Goal: Information Seeking & Learning: Learn about a topic

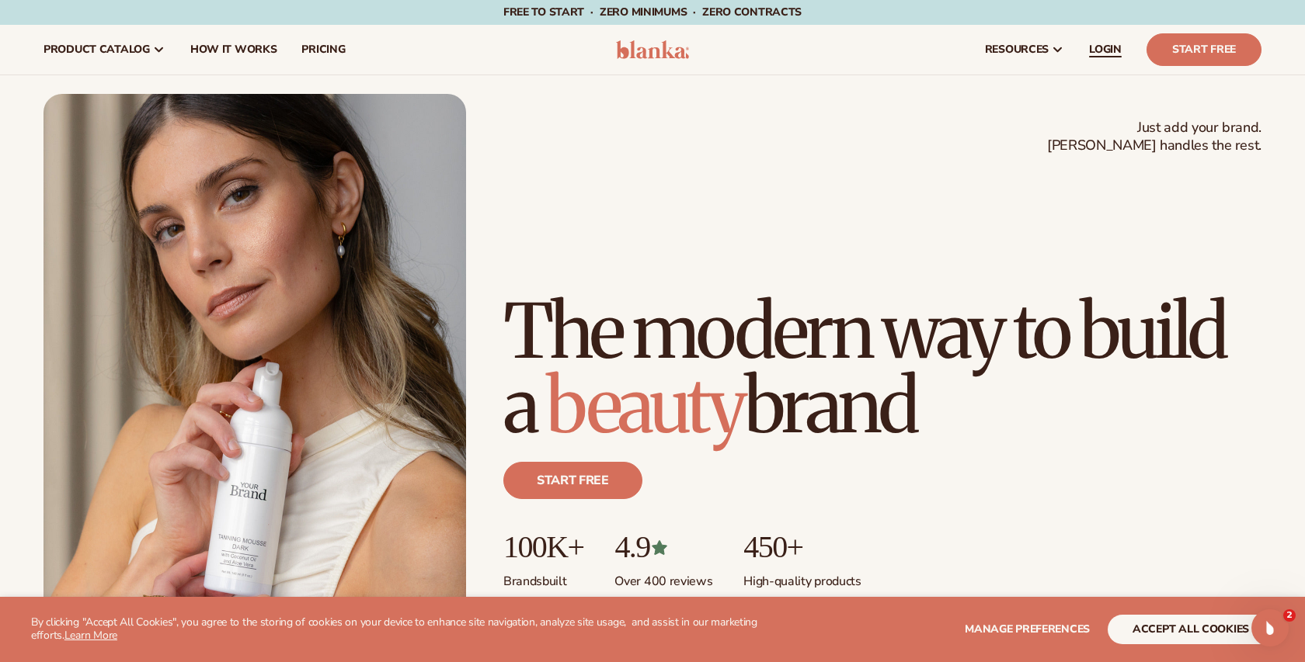
click at [1105, 50] on span "LOGIN" at bounding box center [1105, 49] width 33 height 12
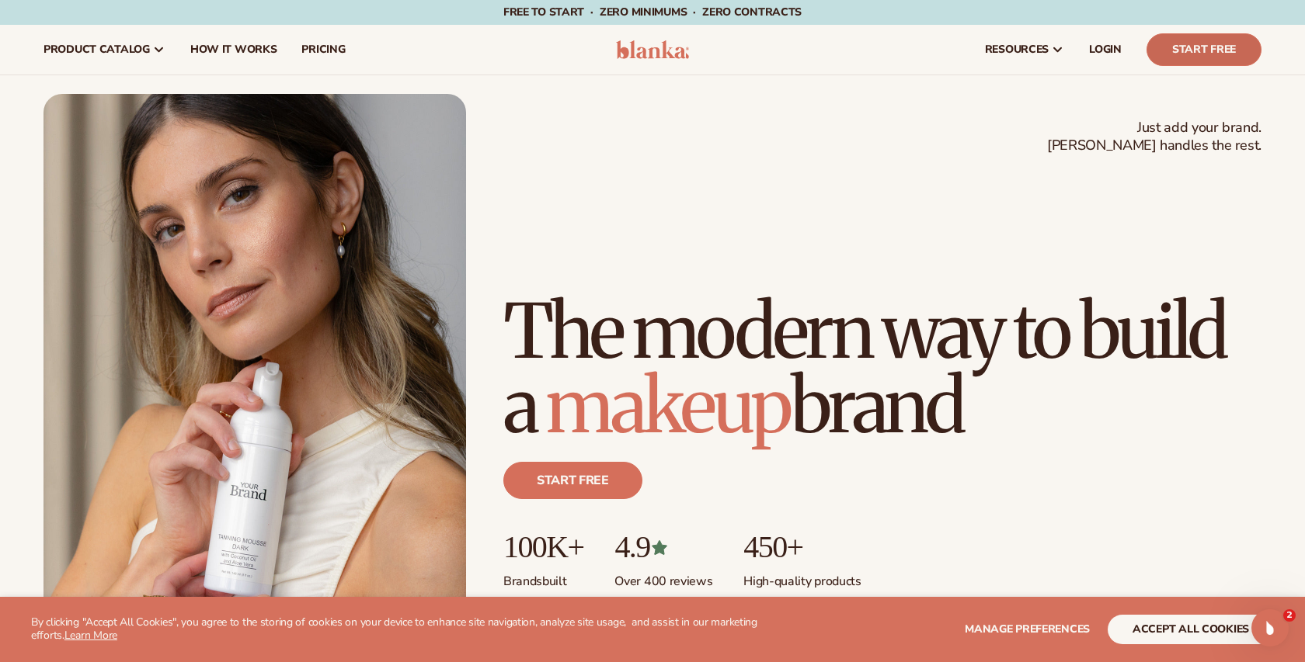
click at [1155, 48] on link "Start Free" at bounding box center [1203, 49] width 115 height 33
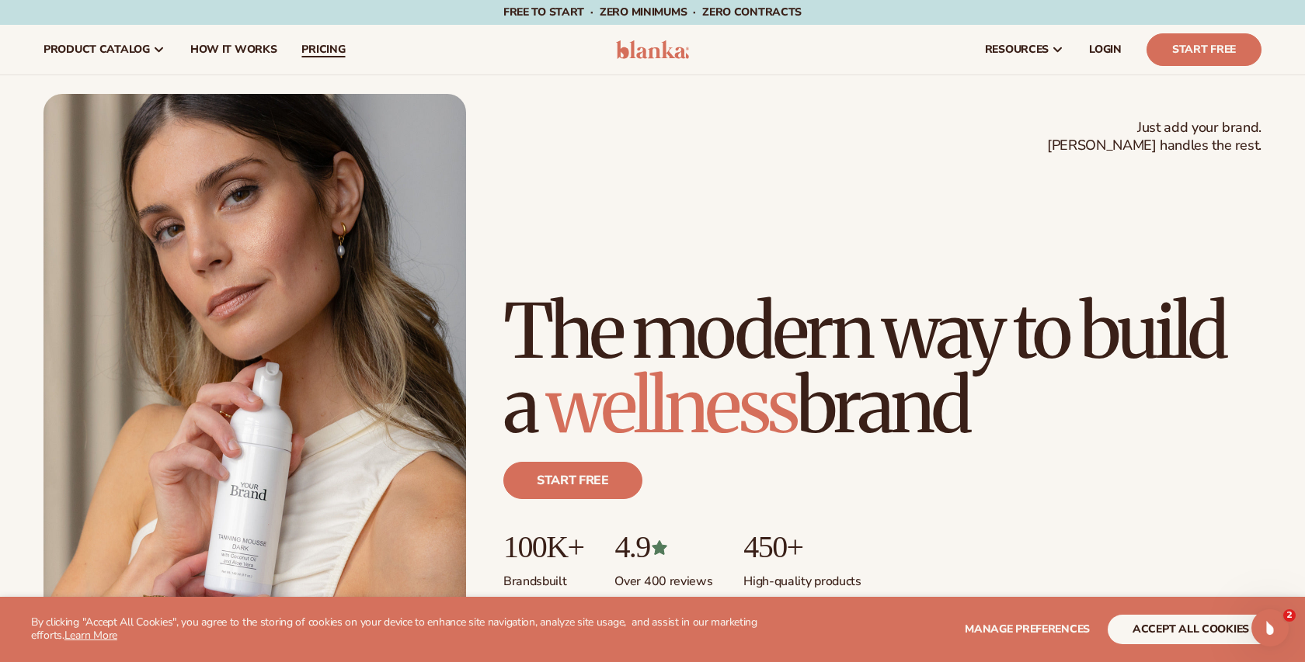
click at [308, 58] on link "pricing" at bounding box center [323, 50] width 68 height 50
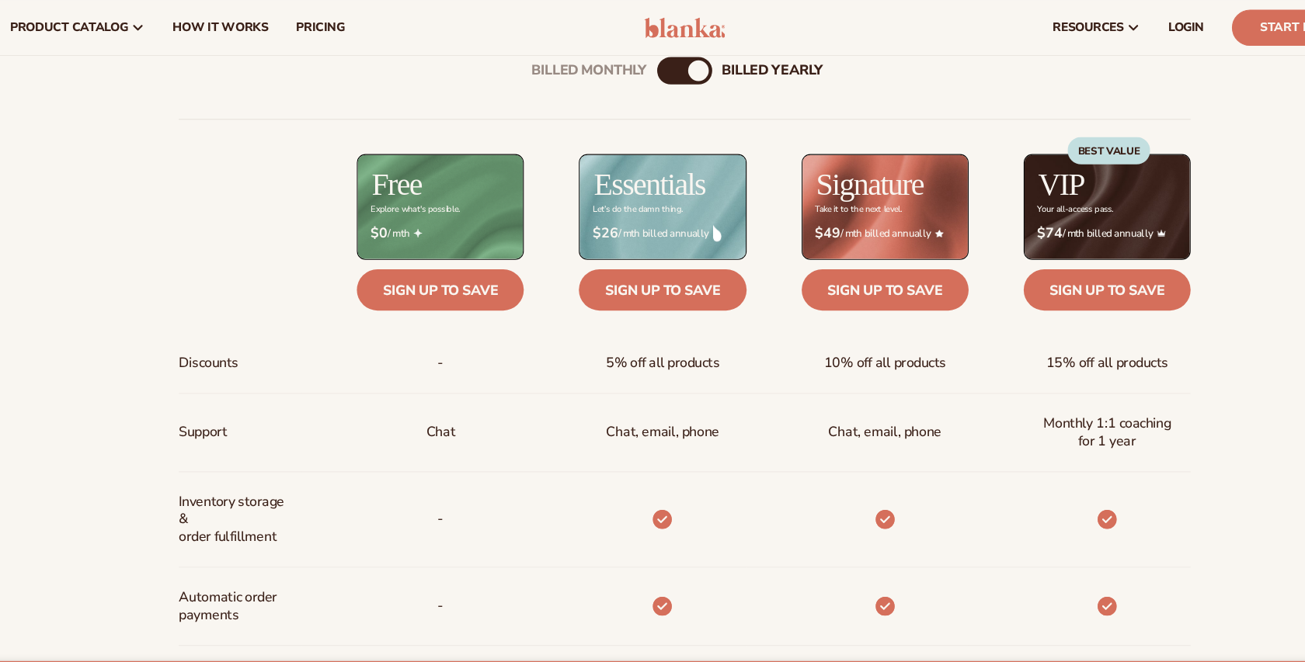
scroll to position [609, 0]
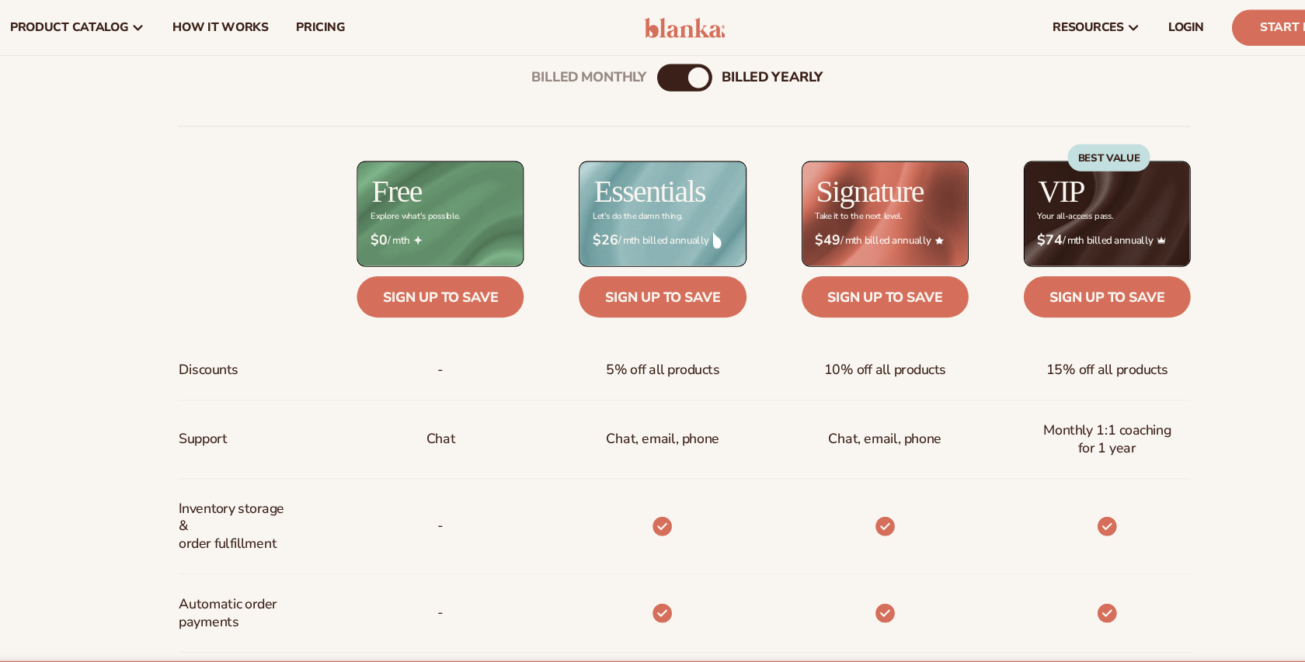
click at [668, 24] on img at bounding box center [653, 25] width 74 height 19
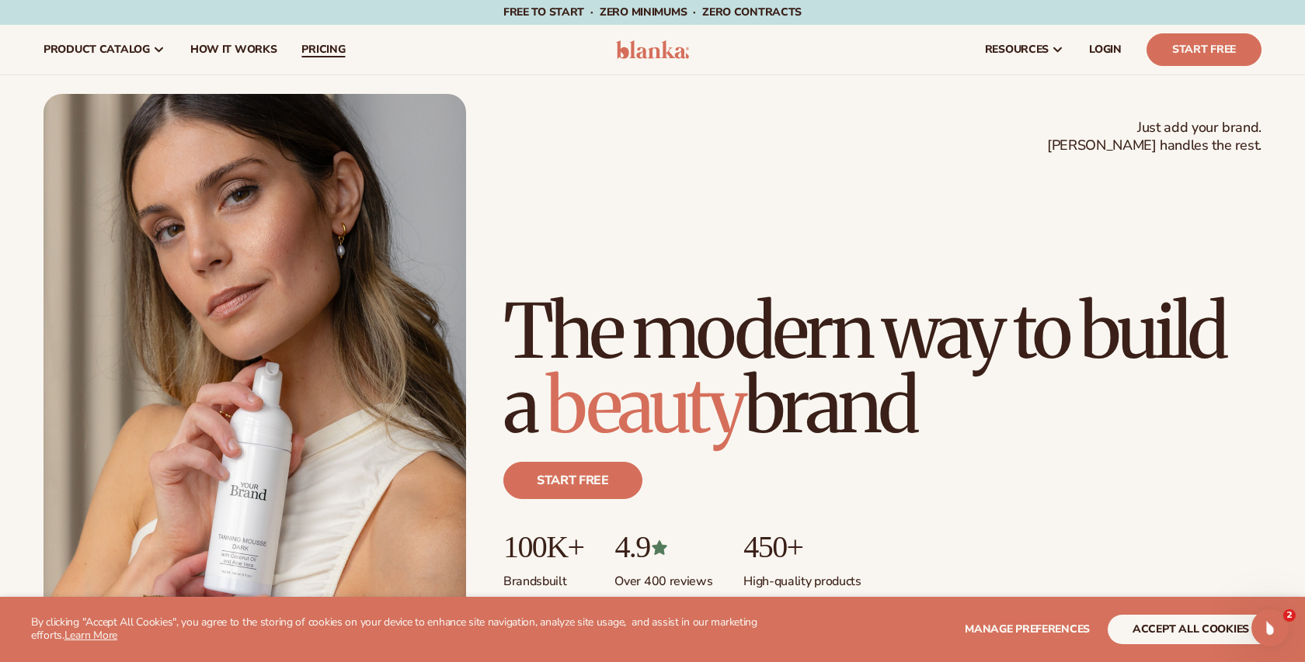
click at [334, 57] on link "pricing" at bounding box center [323, 50] width 68 height 50
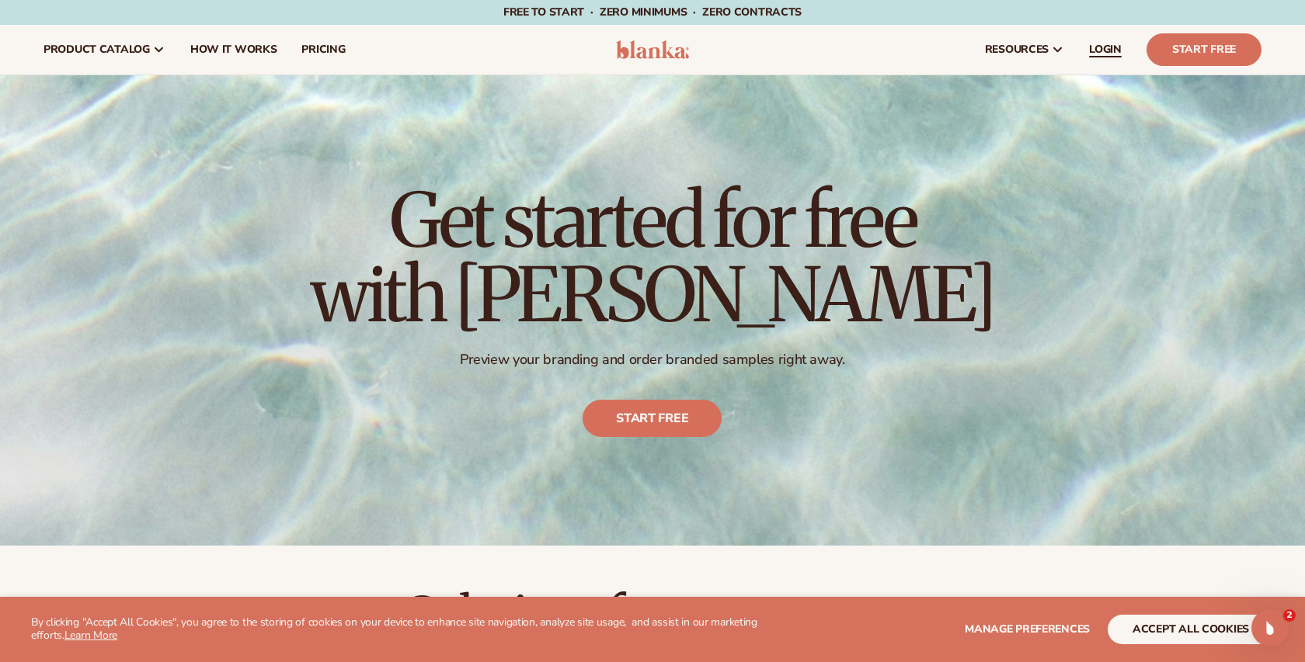
click at [1111, 47] on span "LOGIN" at bounding box center [1105, 49] width 33 height 12
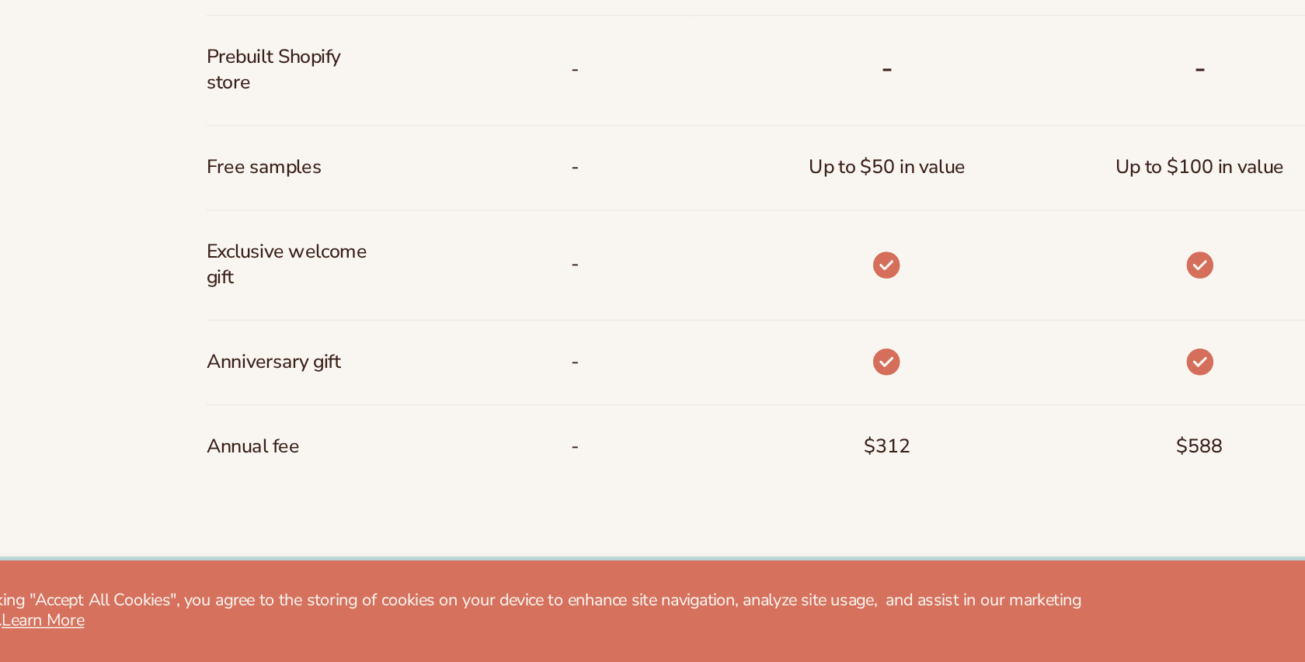
scroll to position [1093, 0]
drag, startPoint x: 231, startPoint y: 290, endPoint x: 194, endPoint y: 273, distance: 40.6
click at [194, 273] on div "Billed Monthly billed Yearly Billed Monthly billed Yearly Discounts Support Inv…" at bounding box center [652, 71] width 1000 height 1045
copy span "Prebuilt Shopify store"
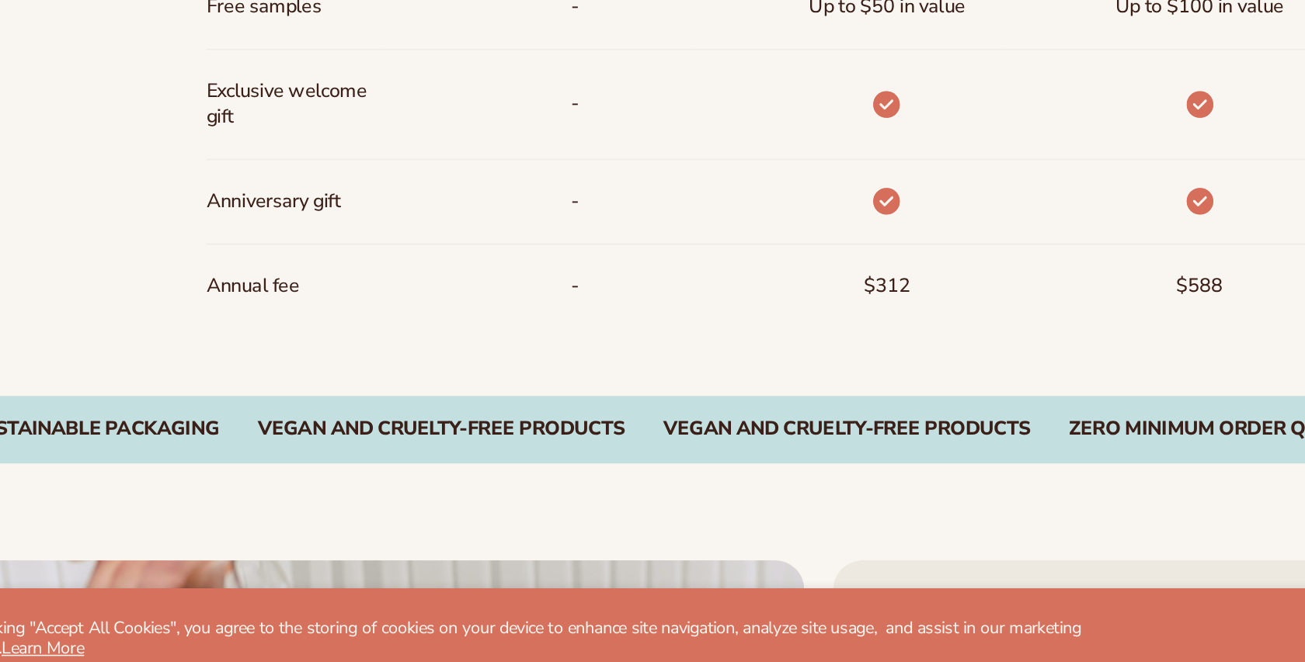
scroll to position [1212, 0]
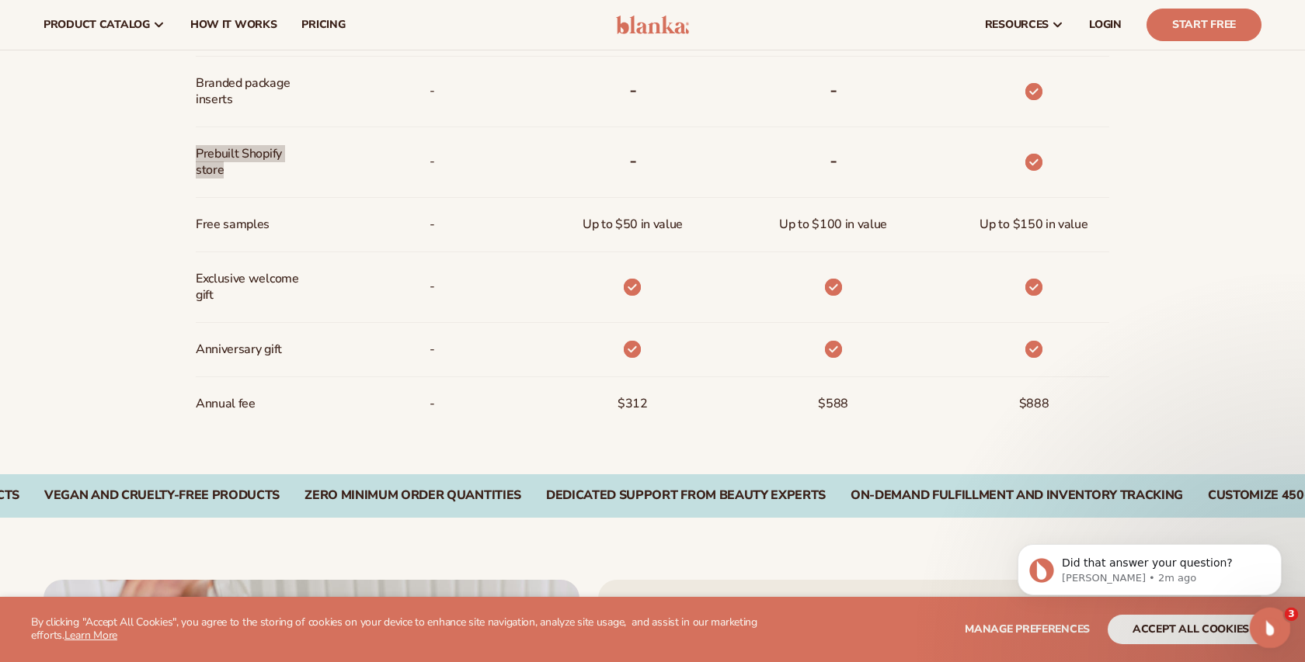
click at [1275, 641] on div "Open Intercom Messenger" at bounding box center [1267, 625] width 51 height 51
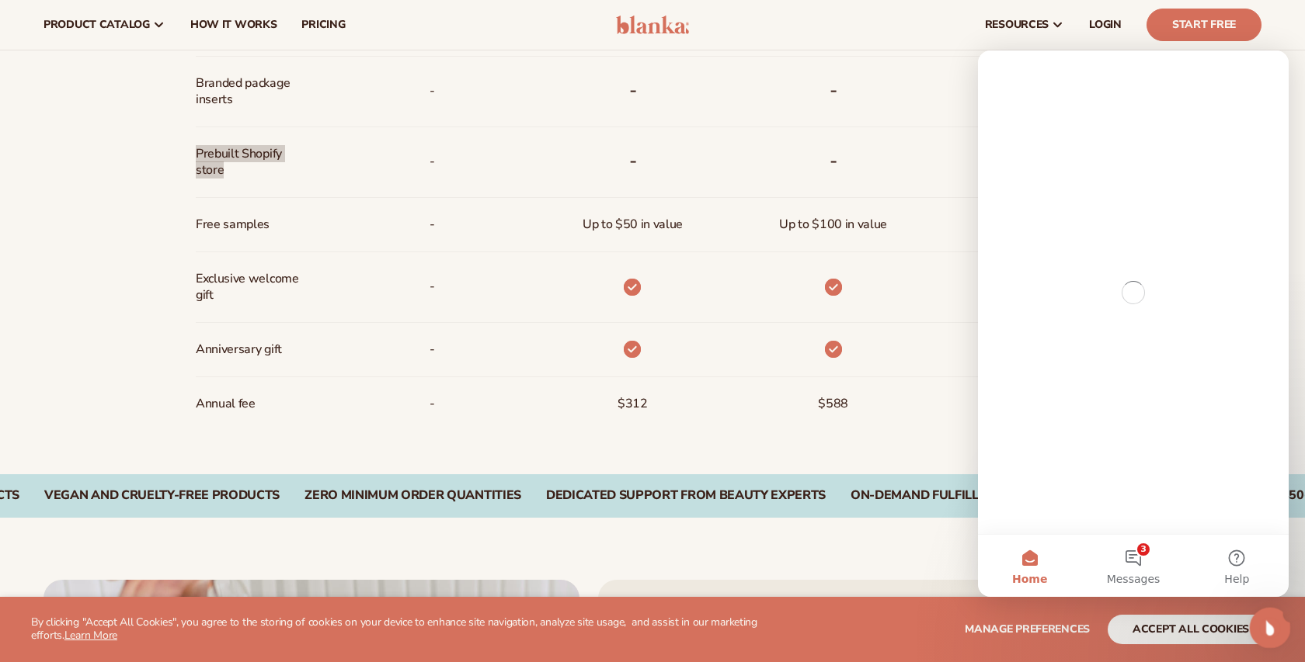
scroll to position [0, 0]
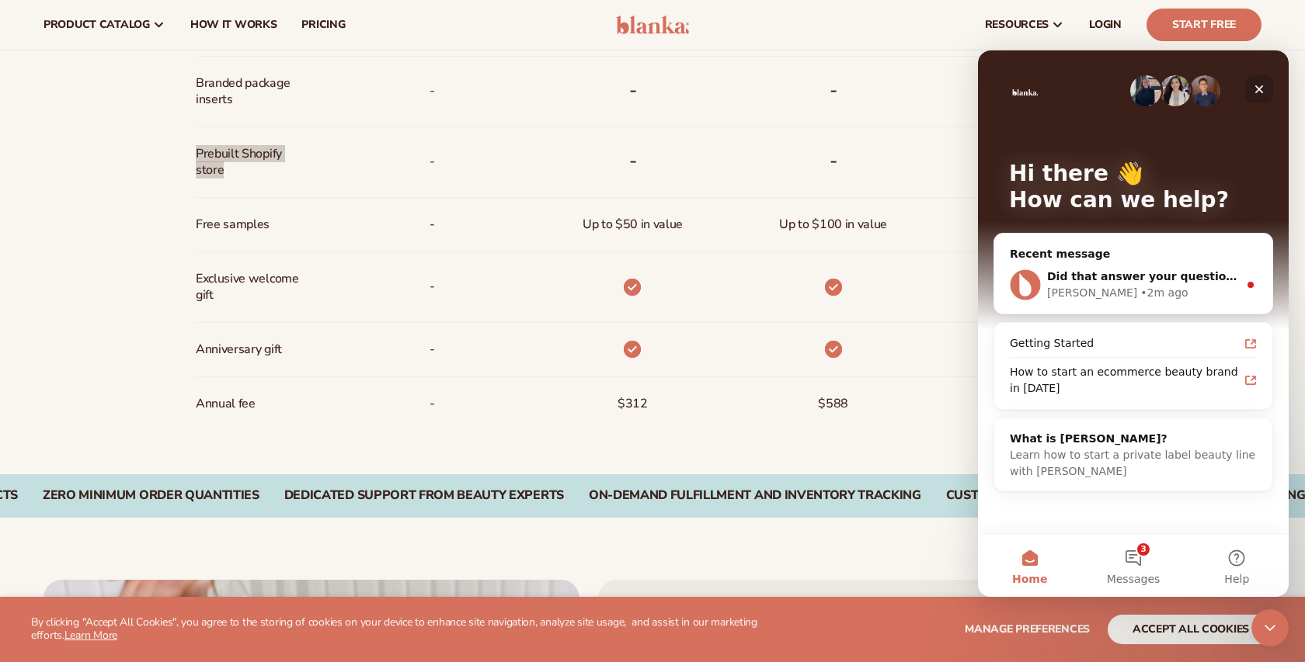
click at [1261, 85] on icon "Close" at bounding box center [1259, 89] width 9 height 9
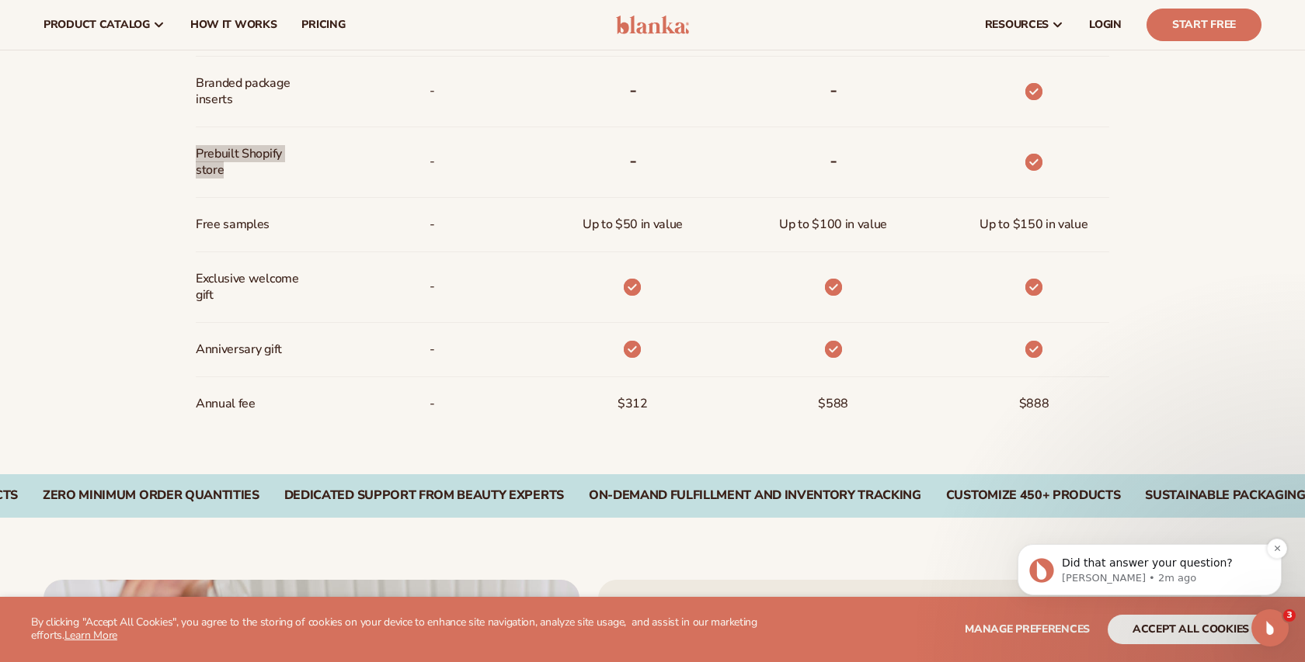
click at [1187, 561] on p "Did that answer your question?" at bounding box center [1162, 564] width 200 height 16
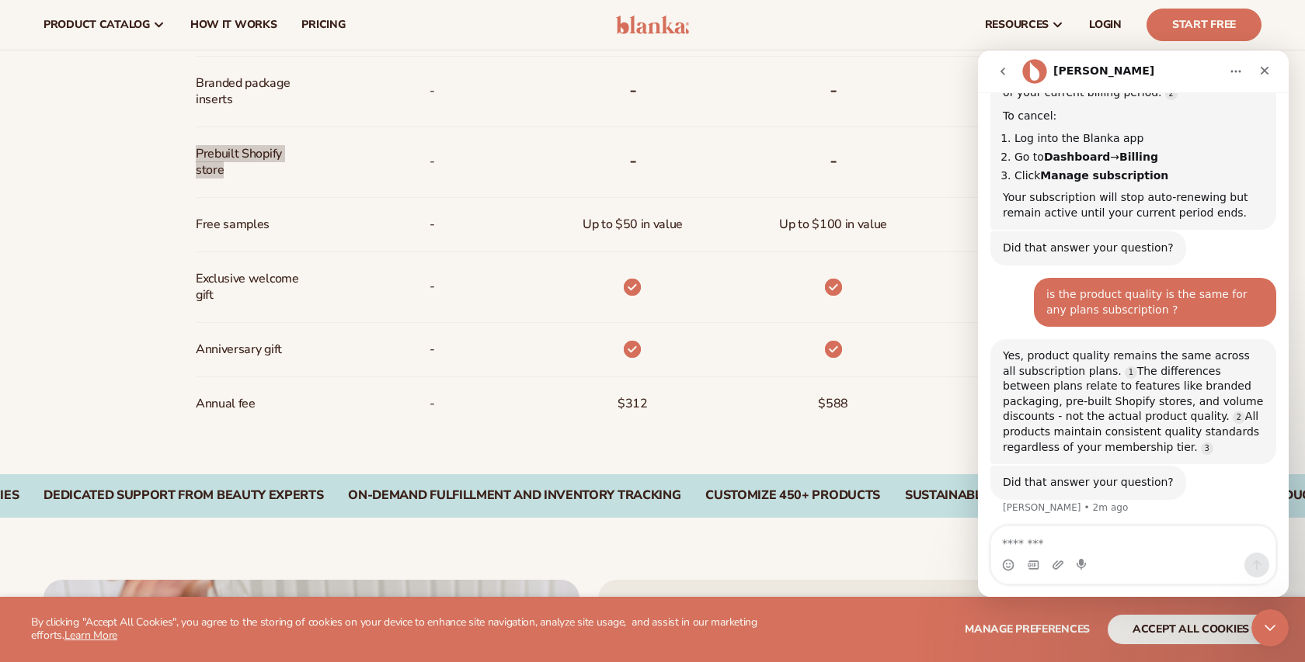
scroll to position [351, 0]
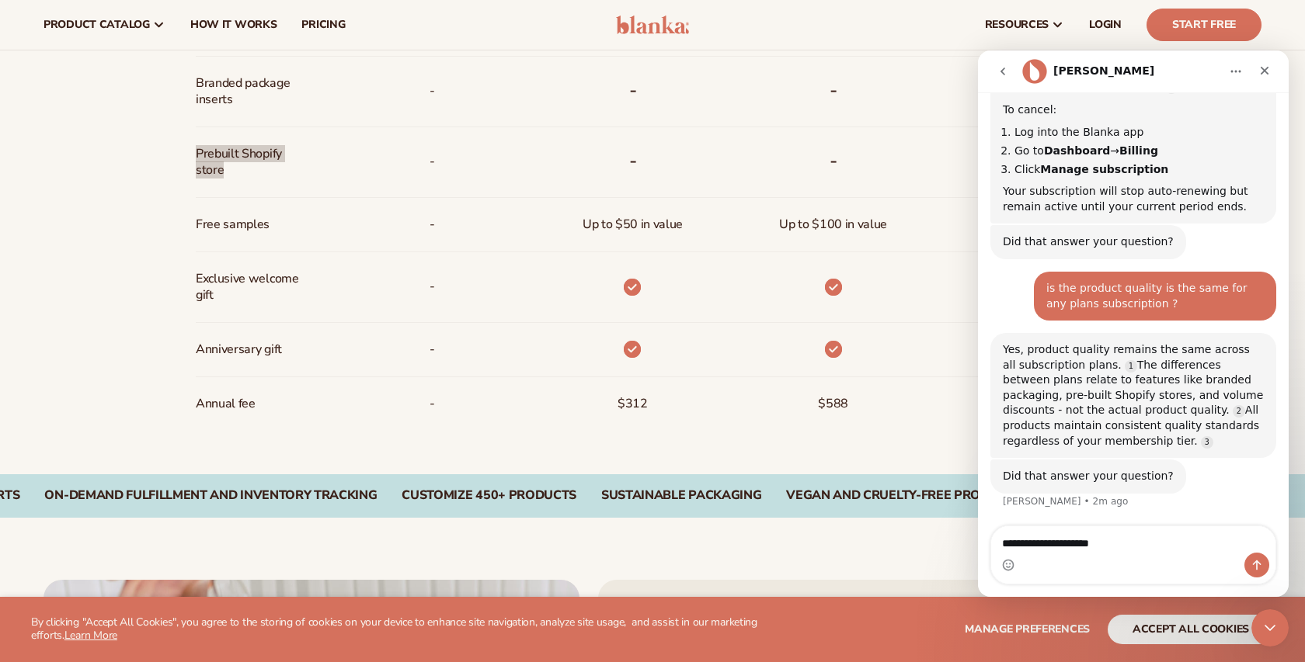
click at [1003, 542] on textarea "**********" at bounding box center [1133, 539] width 284 height 26
click at [1169, 538] on textarea "**********" at bounding box center [1133, 539] width 284 height 26
type textarea "**********"
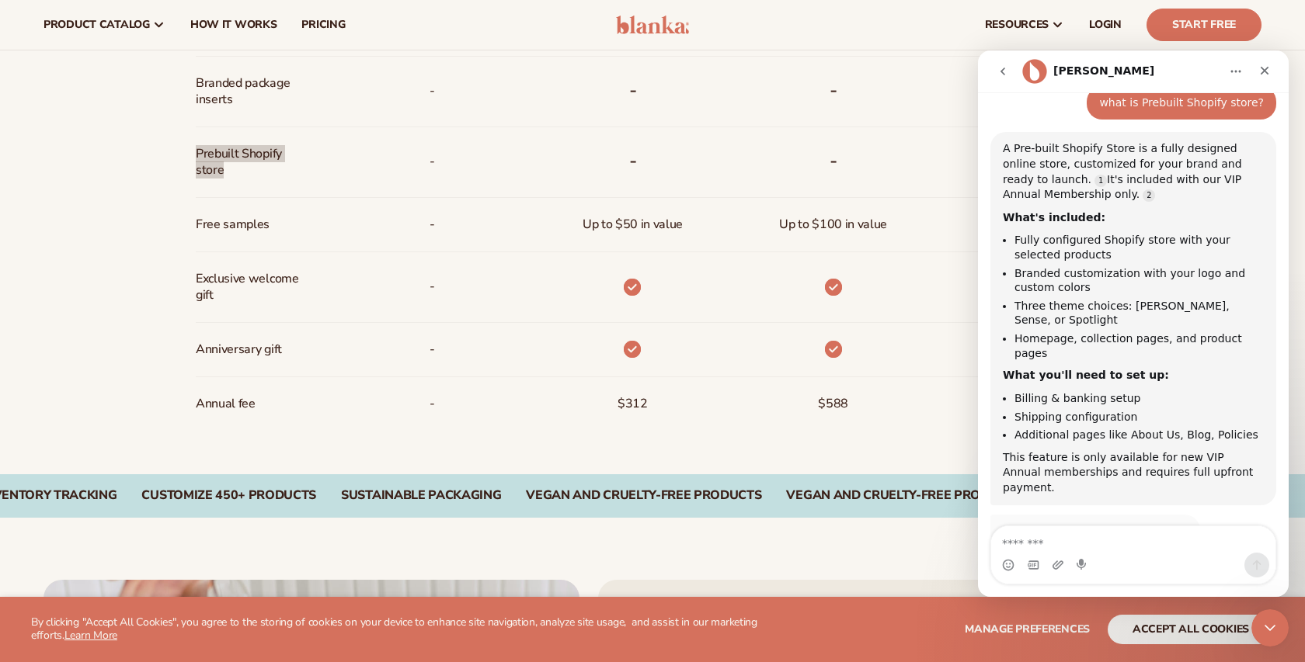
scroll to position [773, 0]
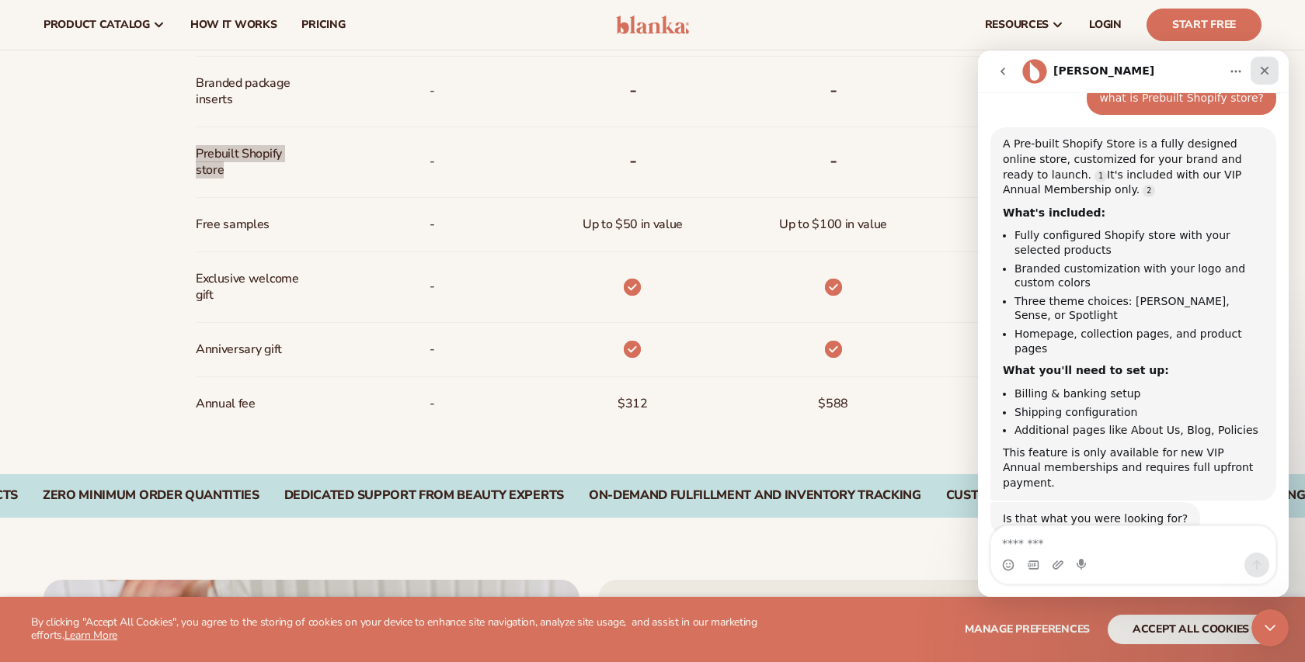
click at [1263, 69] on icon "Close" at bounding box center [1264, 71] width 9 height 9
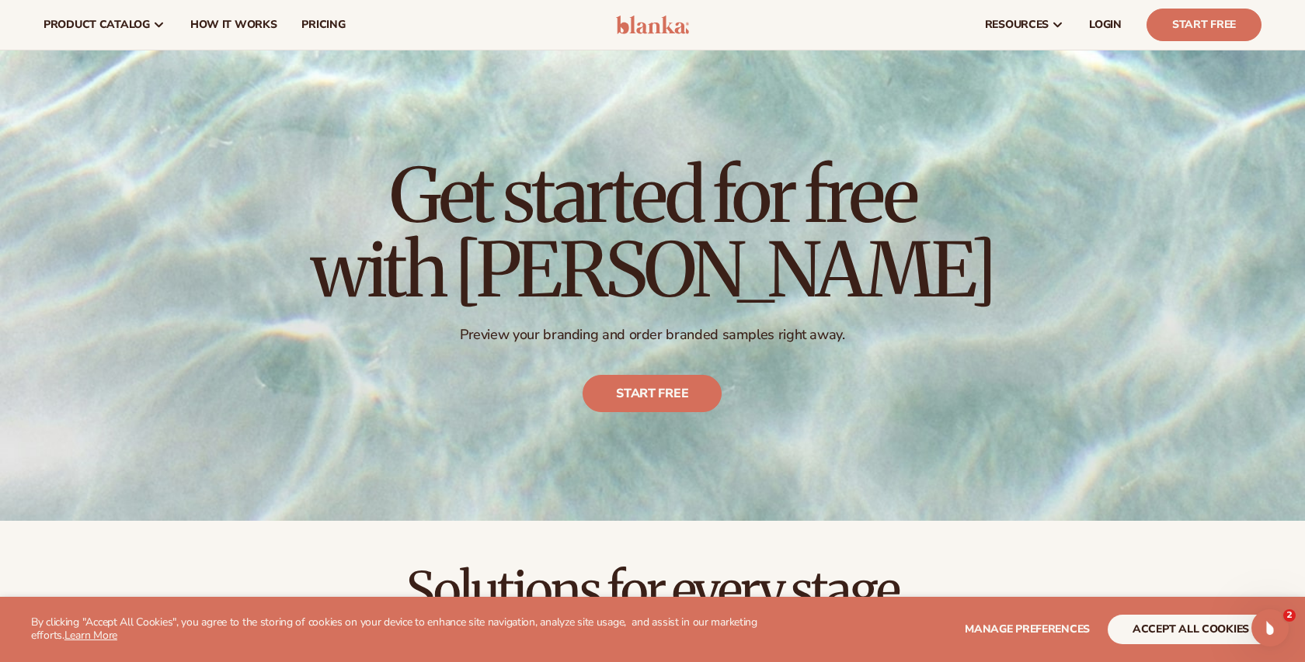
scroll to position [0, 0]
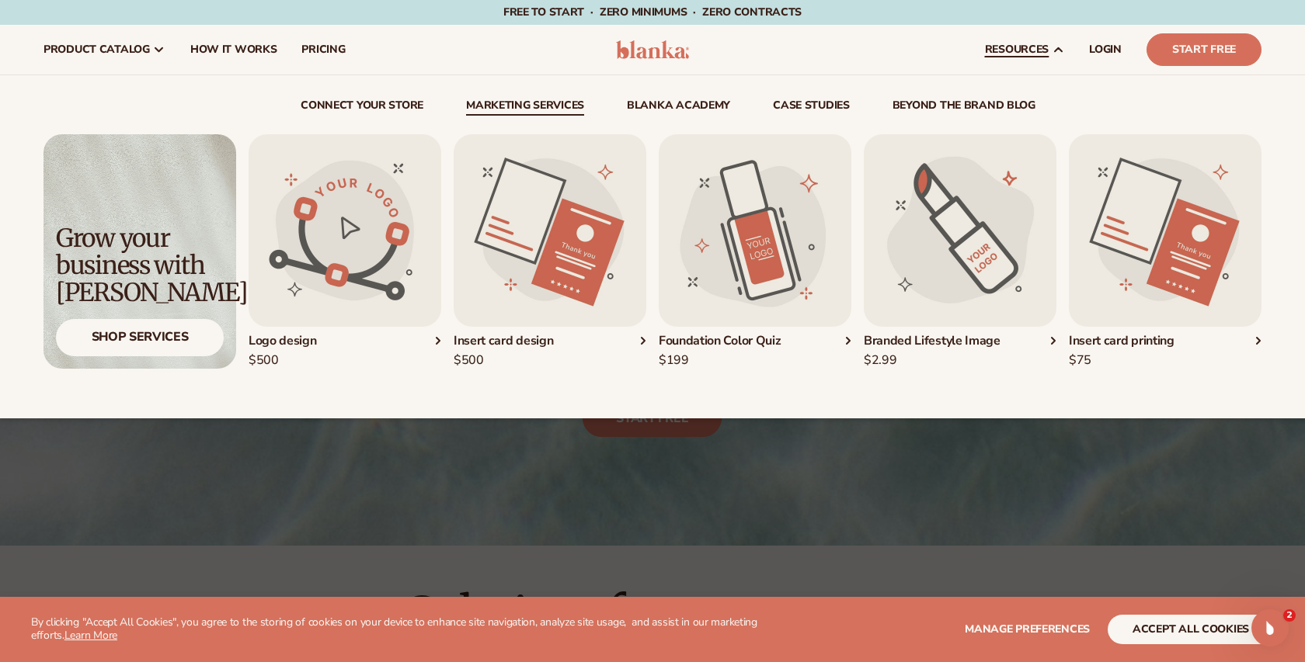
click at [327, 225] on img "1 / 5" at bounding box center [344, 230] width 193 height 193
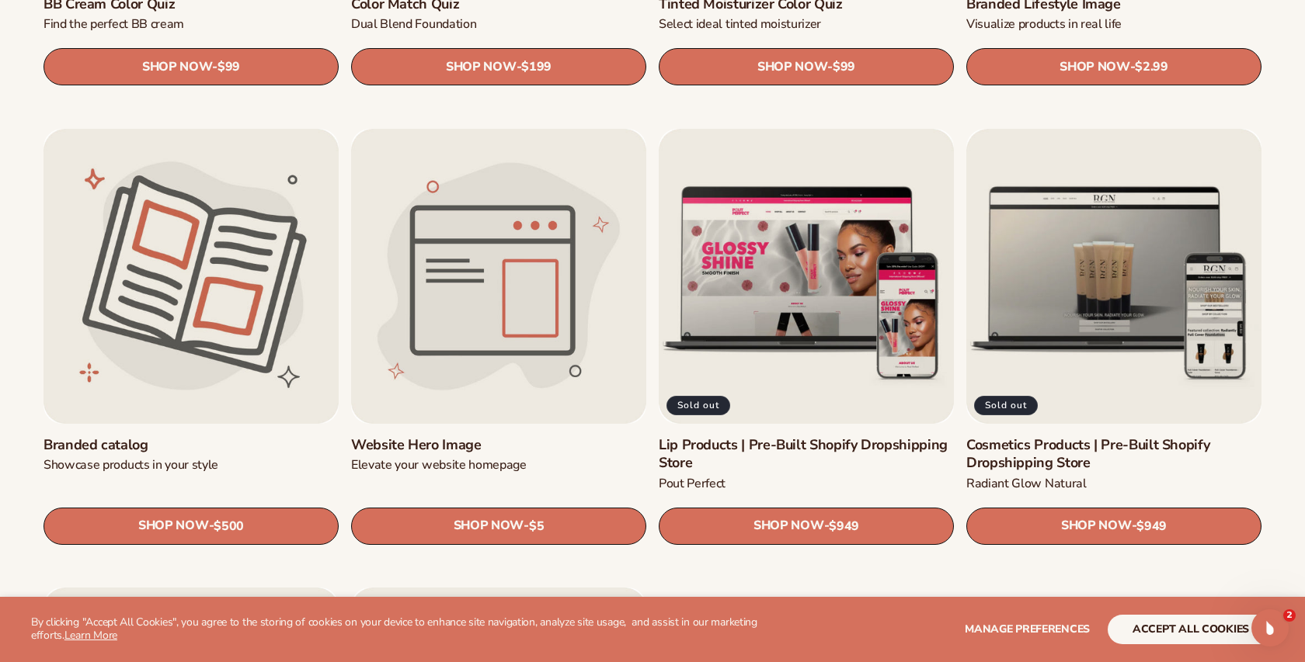
scroll to position [1745, 0]
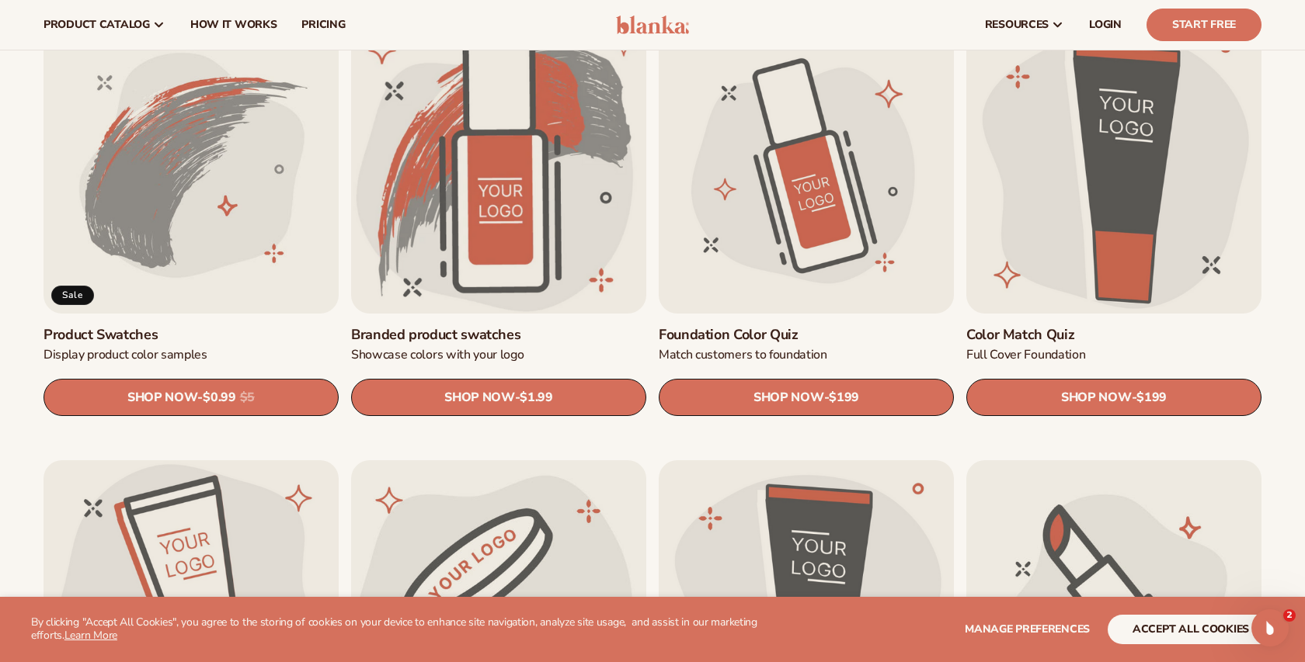
scroll to position [976, 0]
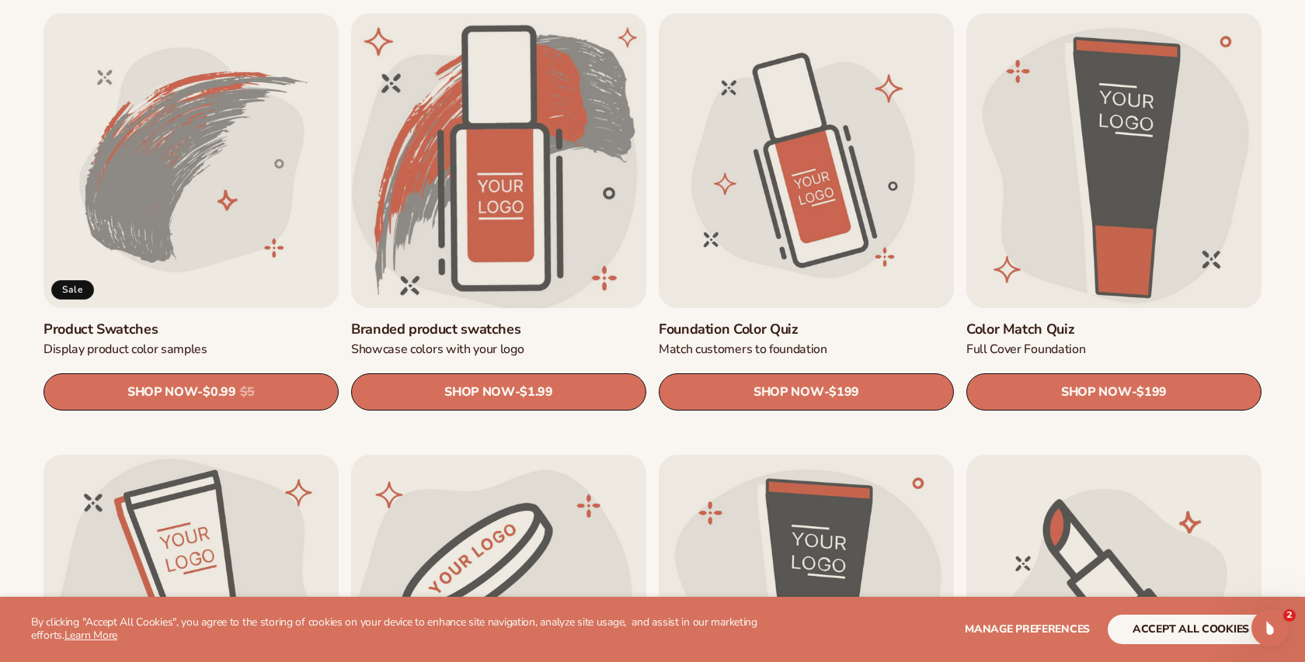
click at [426, 321] on link "Branded product swatches" at bounding box center [498, 330] width 295 height 18
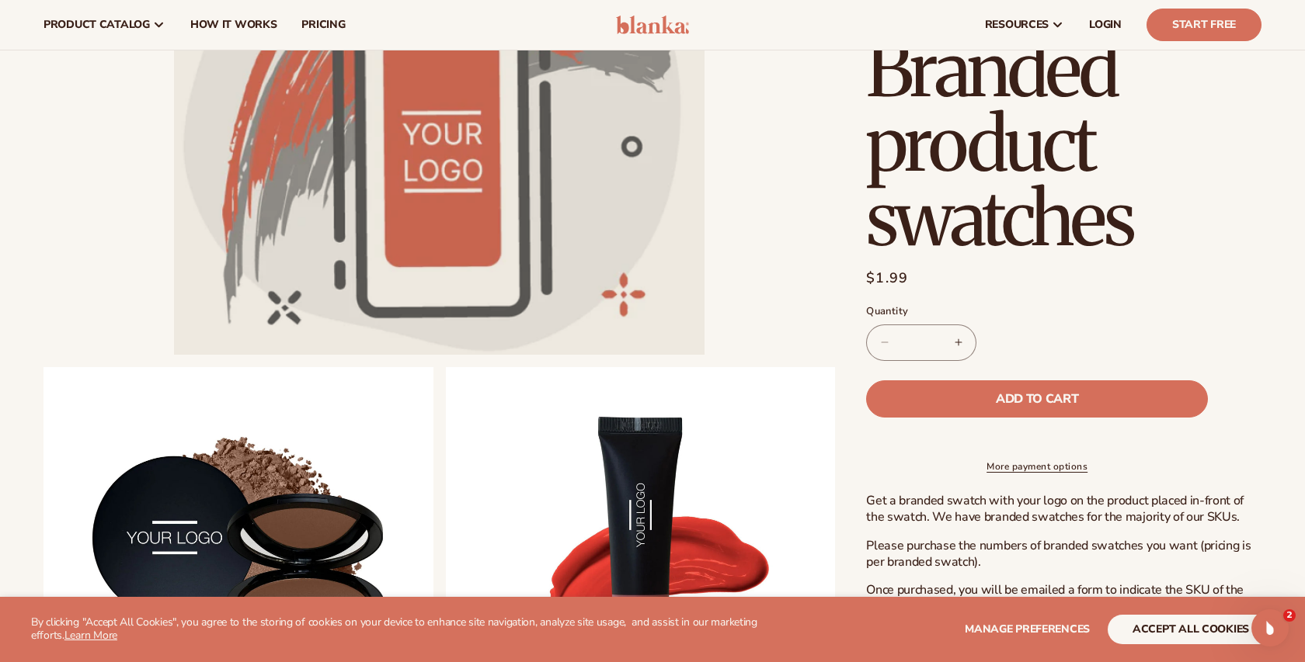
scroll to position [282, 0]
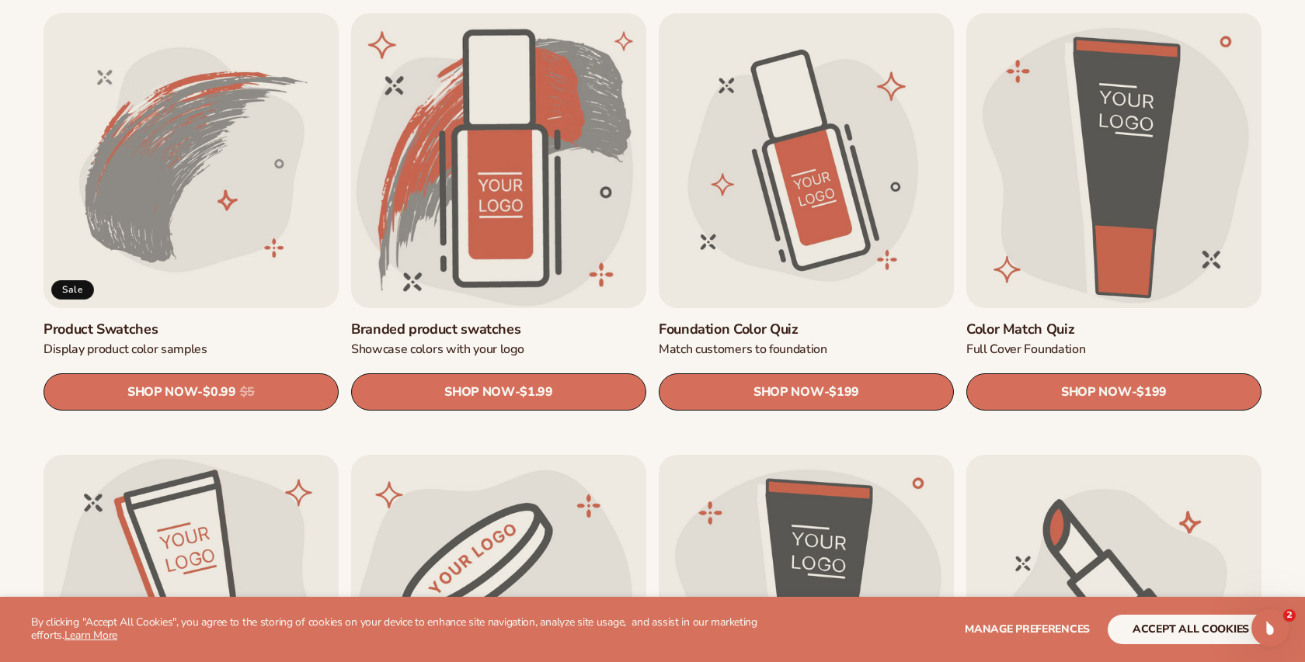
click at [724, 321] on link "Foundation Color Quiz" at bounding box center [806, 330] width 295 height 18
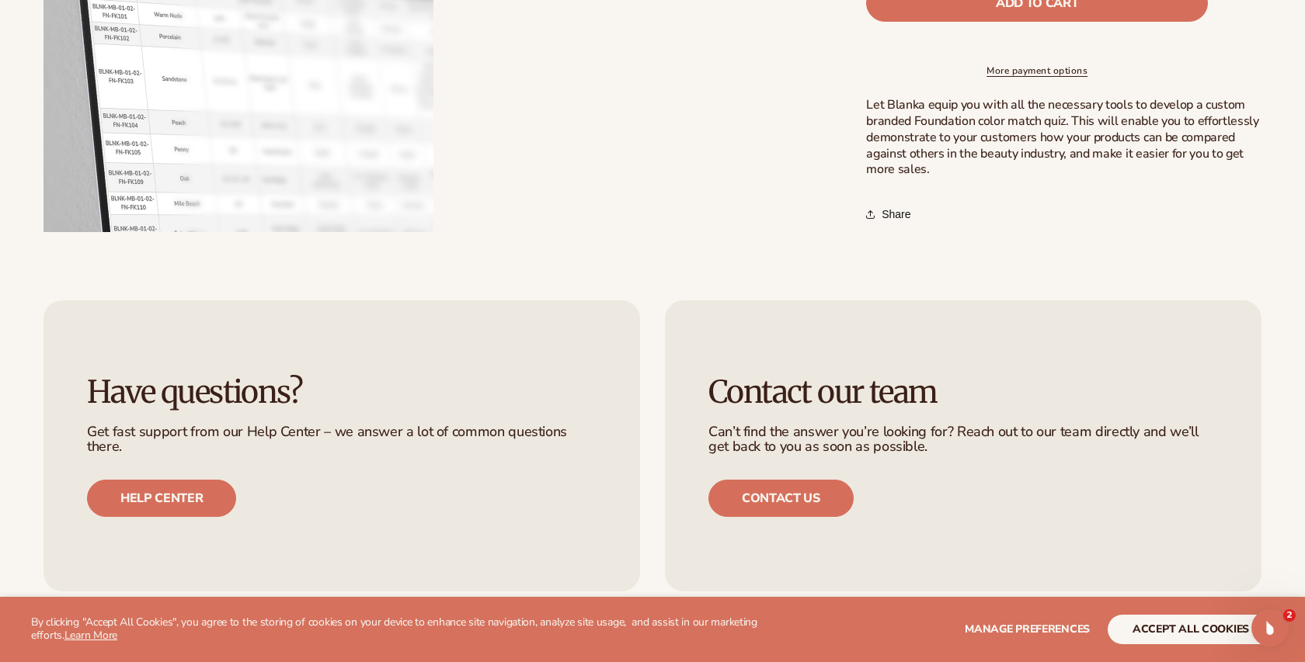
scroll to position [827, 0]
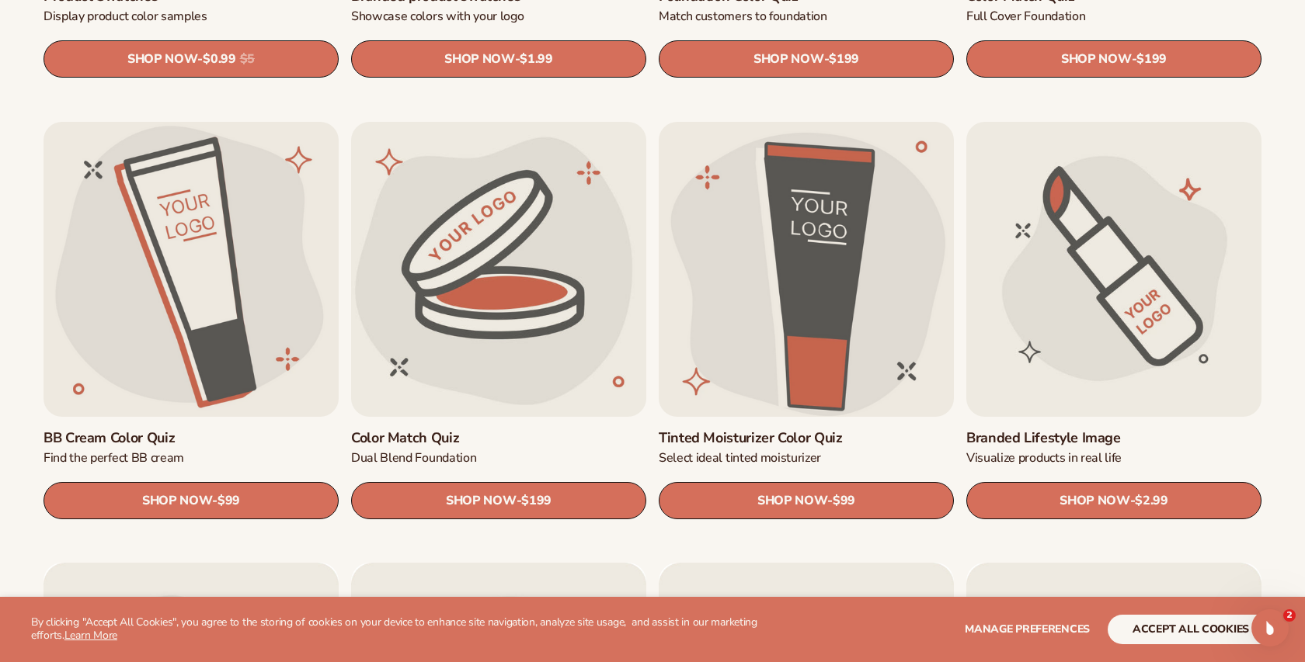
click at [756, 429] on link "Tinted Moisturizer Color Quiz" at bounding box center [806, 438] width 295 height 18
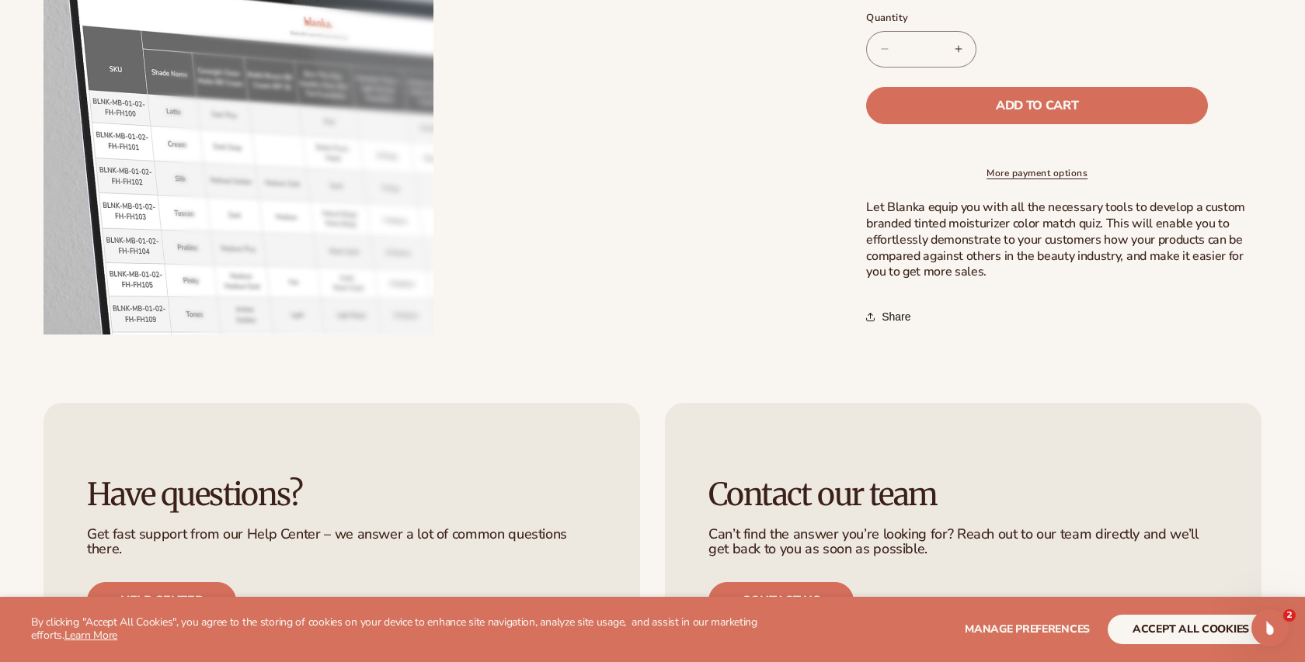
scroll to position [758, 0]
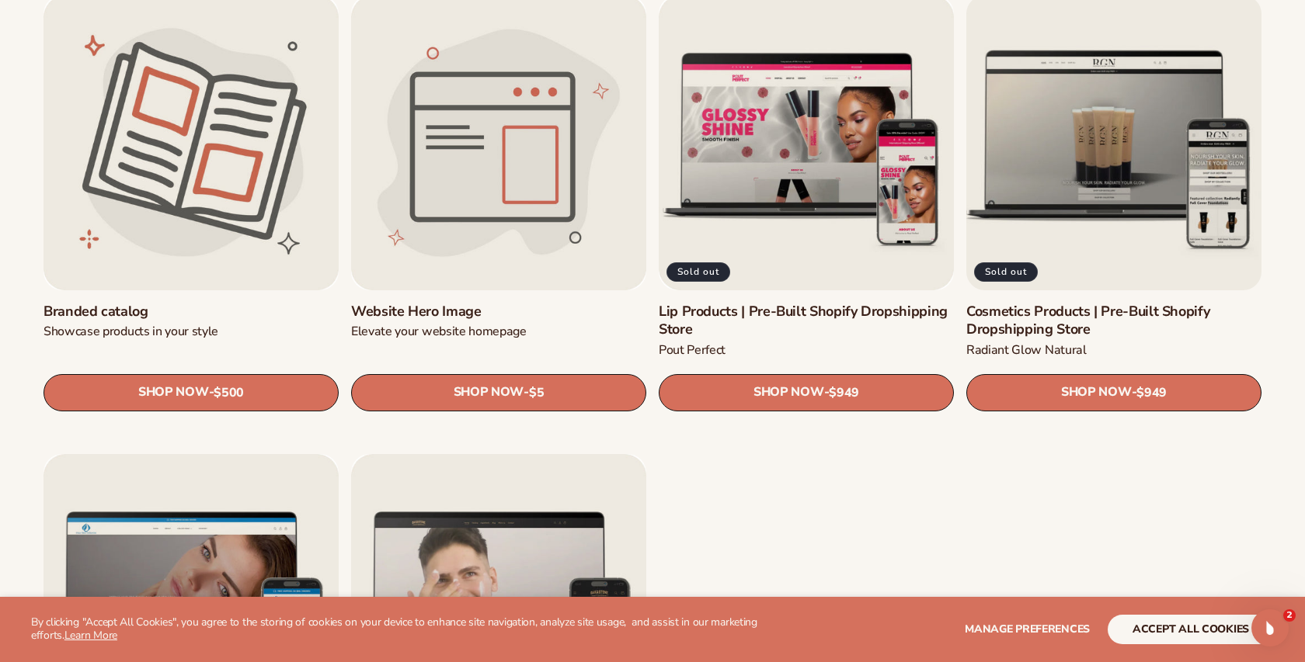
click at [1079, 303] on link "Cosmetics Products | Pre-Built Shopify Dropshipping Store" at bounding box center [1113, 321] width 295 height 36
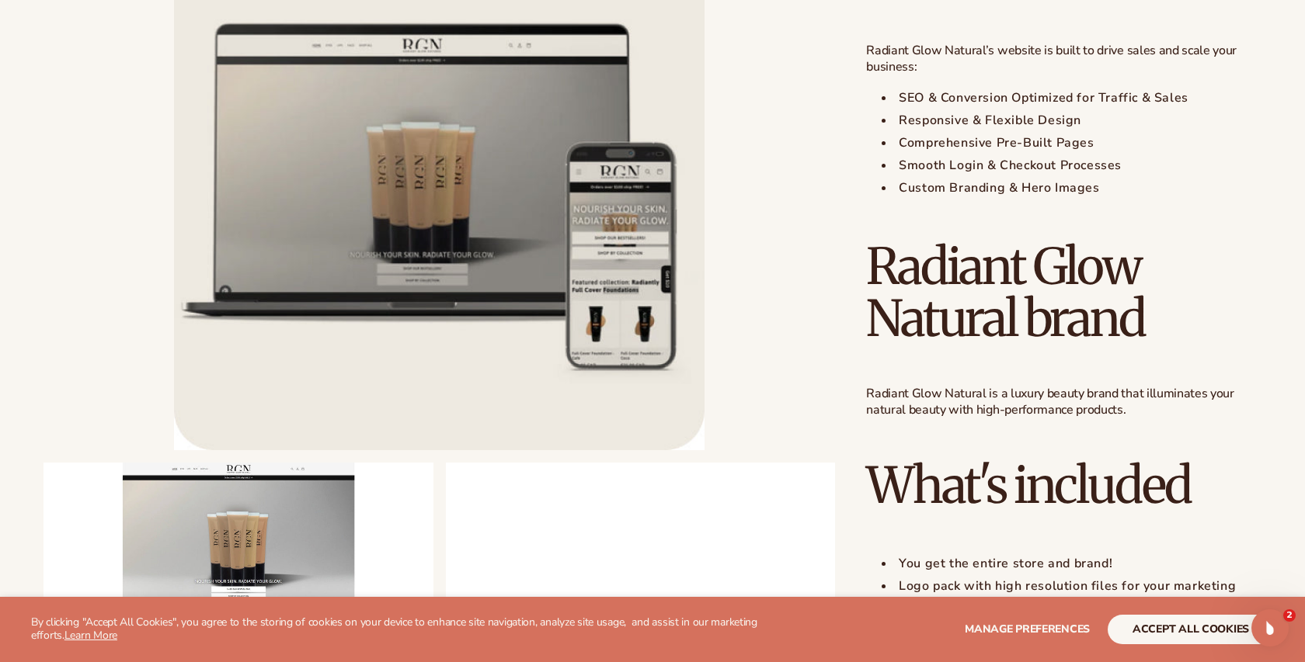
scroll to position [1067, 0]
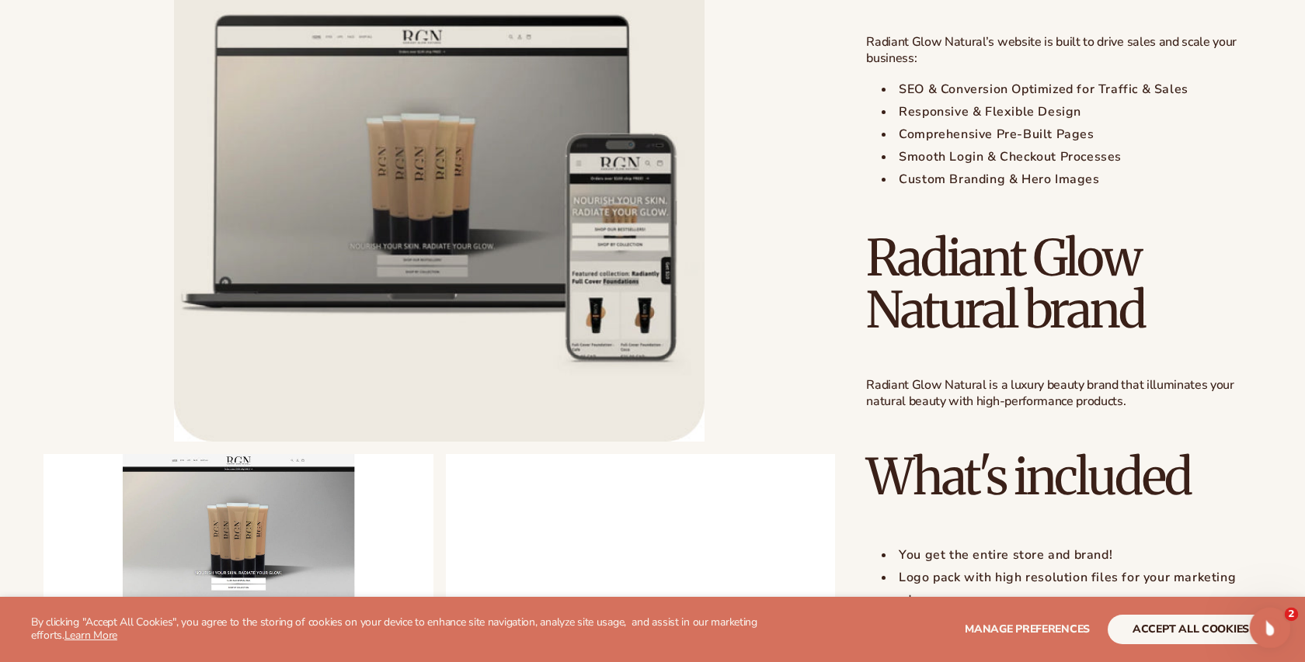
click at [1268, 624] on icon "Open Intercom Messenger" at bounding box center [1267, 626] width 11 height 12
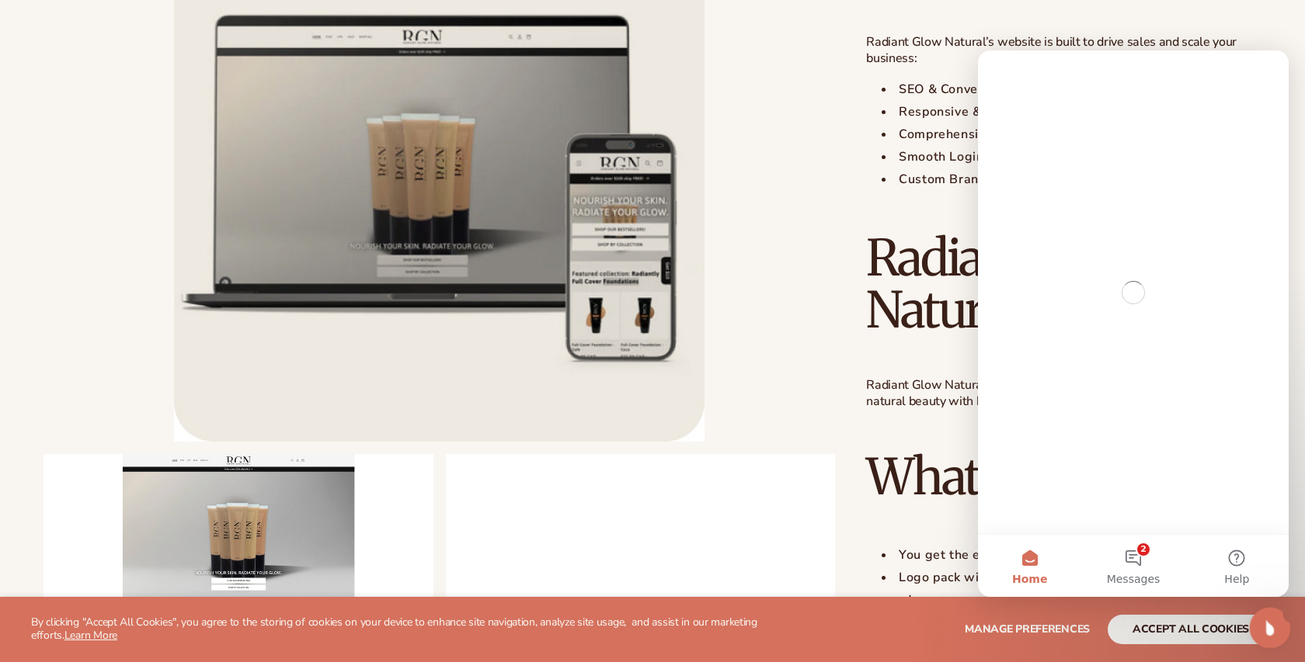
scroll to position [0, 0]
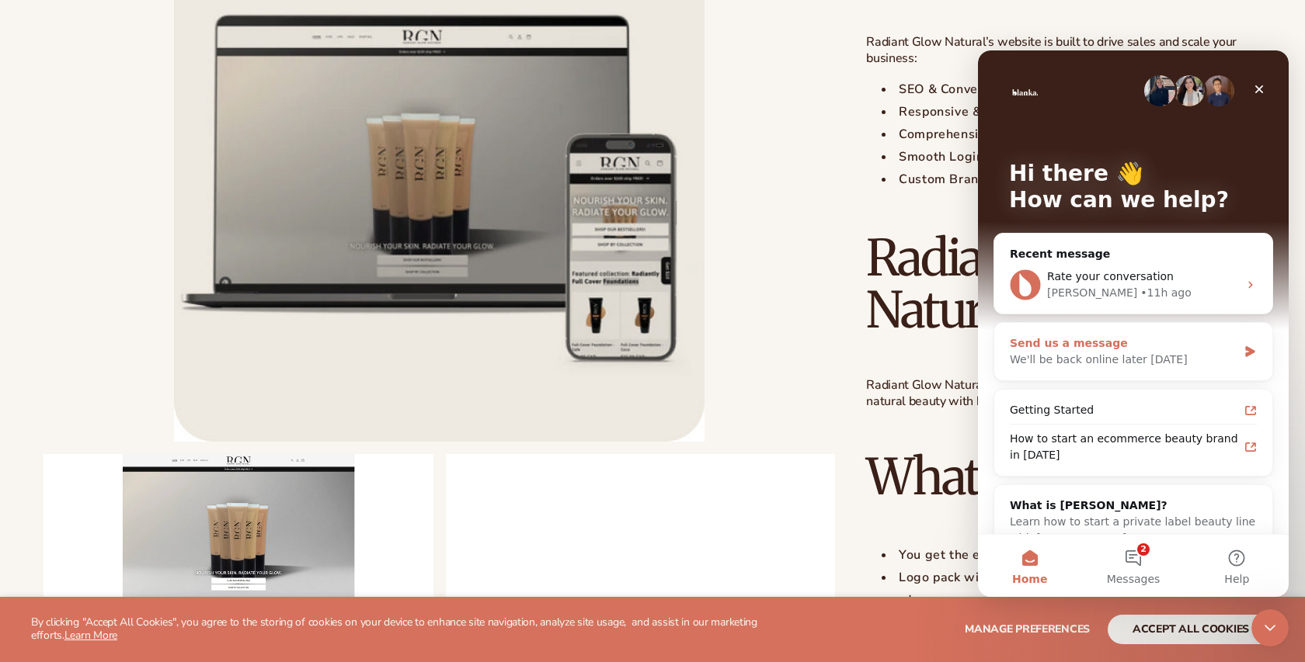
click at [1095, 360] on div "We'll be back online later today" at bounding box center [1124, 360] width 228 height 16
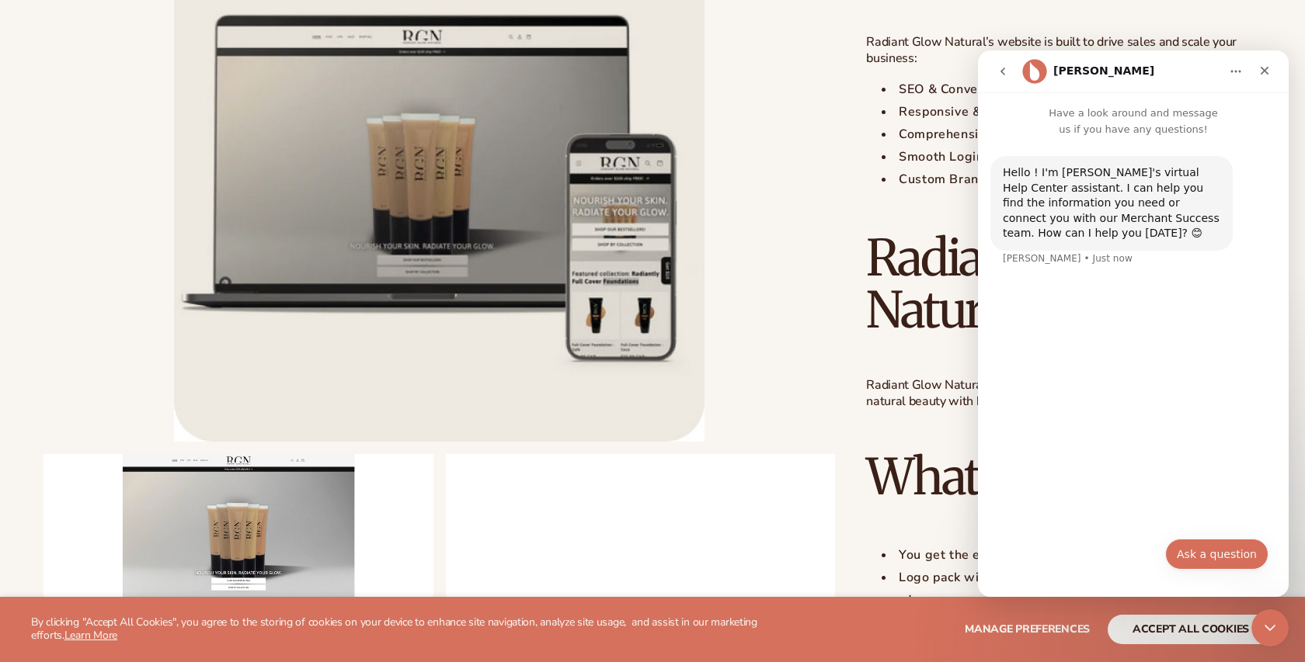
click at [1246, 551] on button "Ask a question" at bounding box center [1216, 554] width 103 height 31
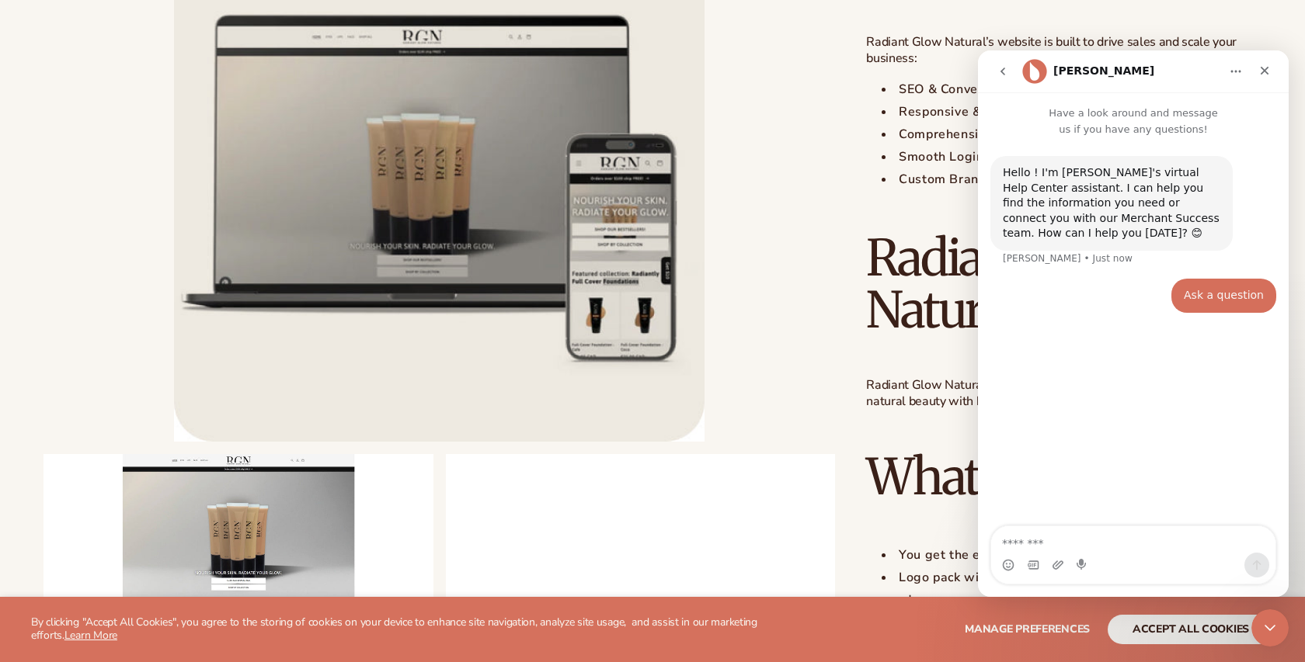
click at [1067, 551] on div "Intercom messenger" at bounding box center [1133, 554] width 284 height 57
click at [1067, 548] on textarea "Message…" at bounding box center [1133, 539] width 284 height 26
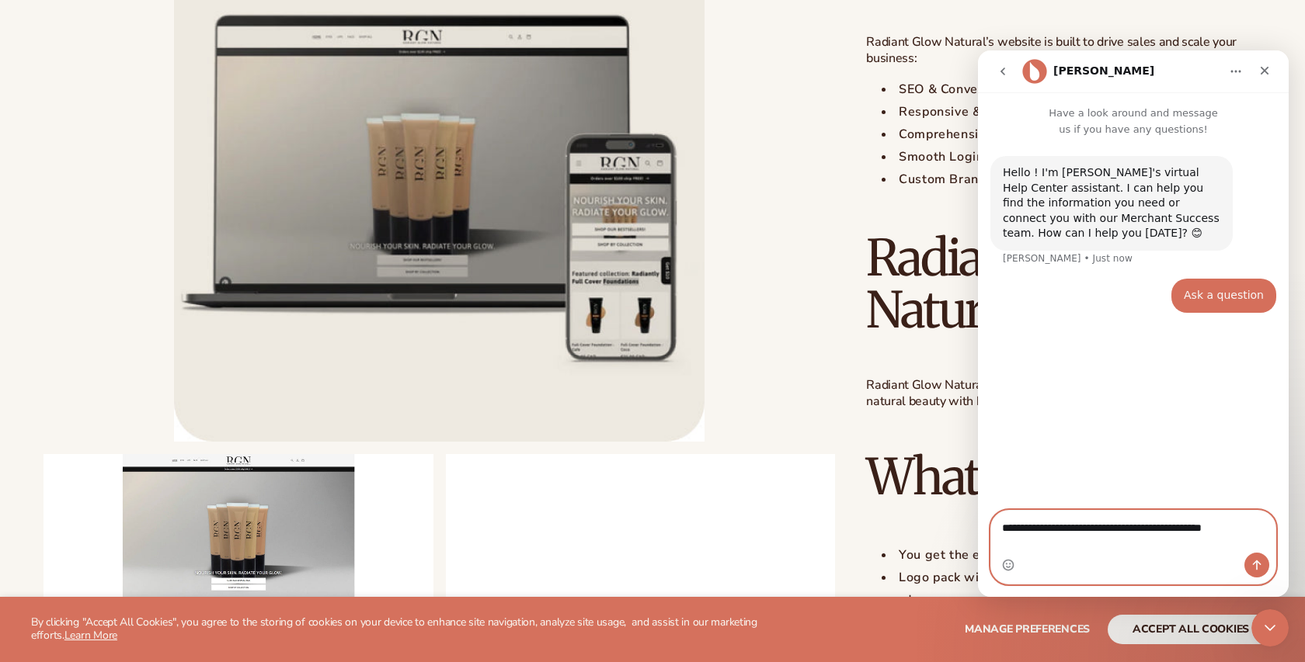
type textarea "**********"
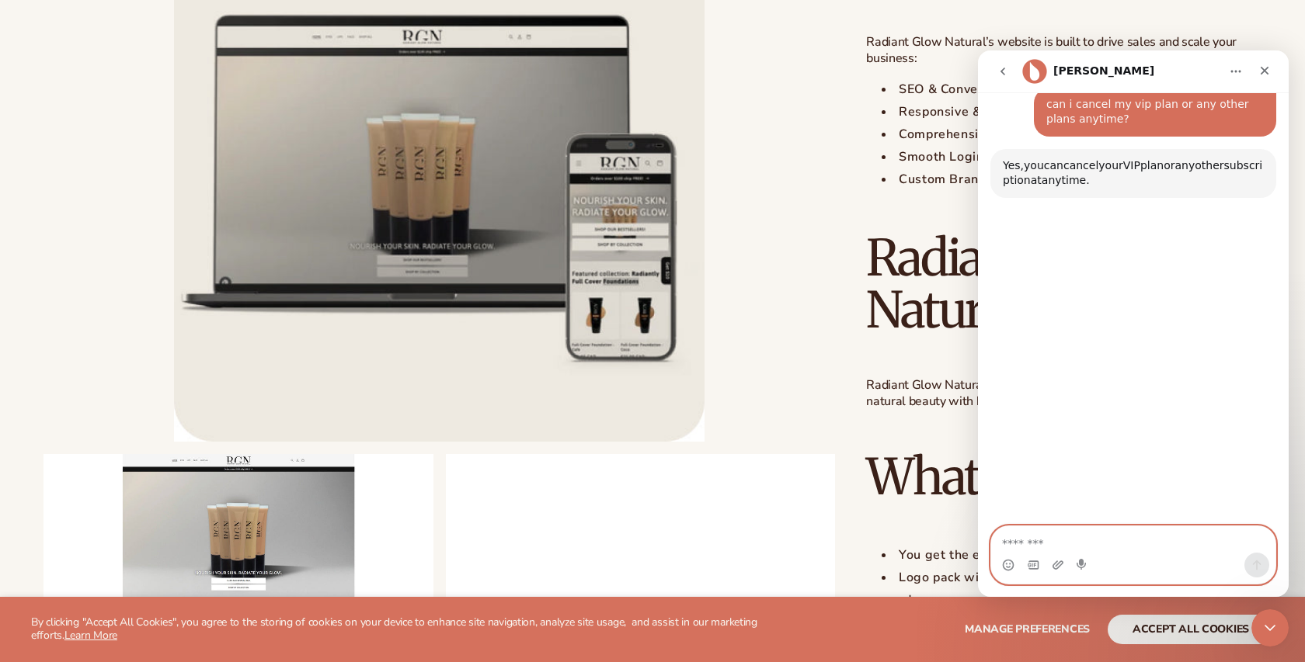
scroll to position [210, 0]
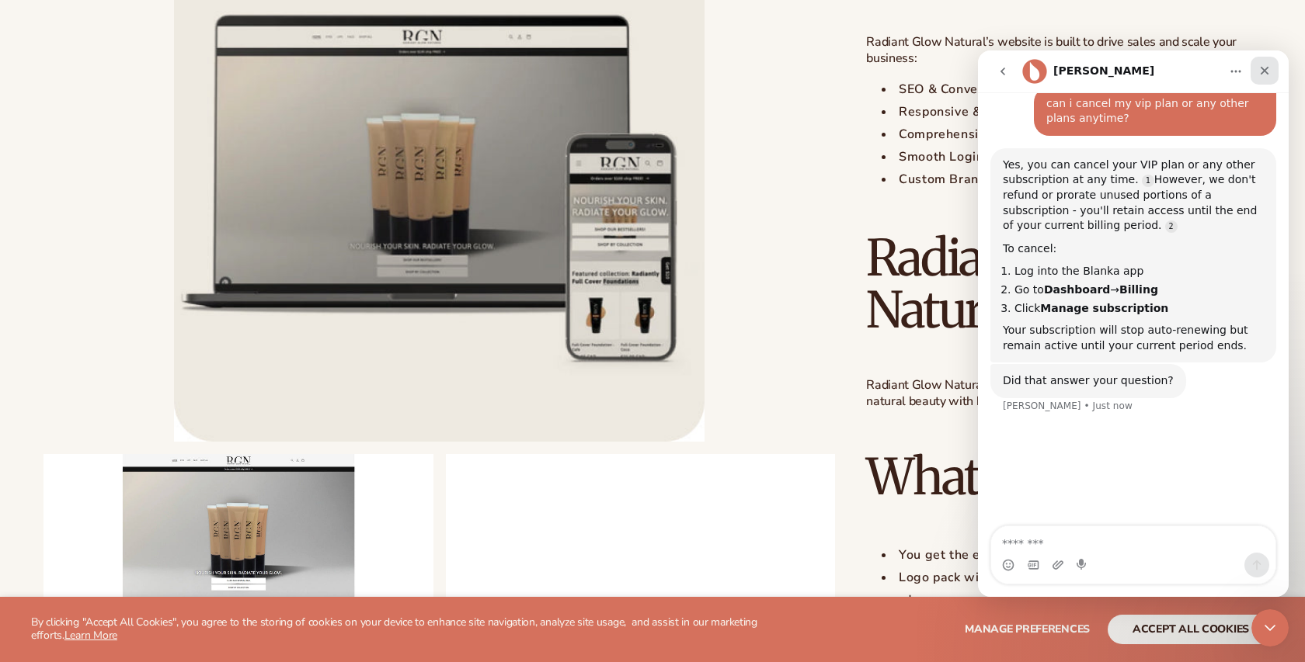
click at [1268, 75] on icon "Close" at bounding box center [1264, 70] width 12 height 12
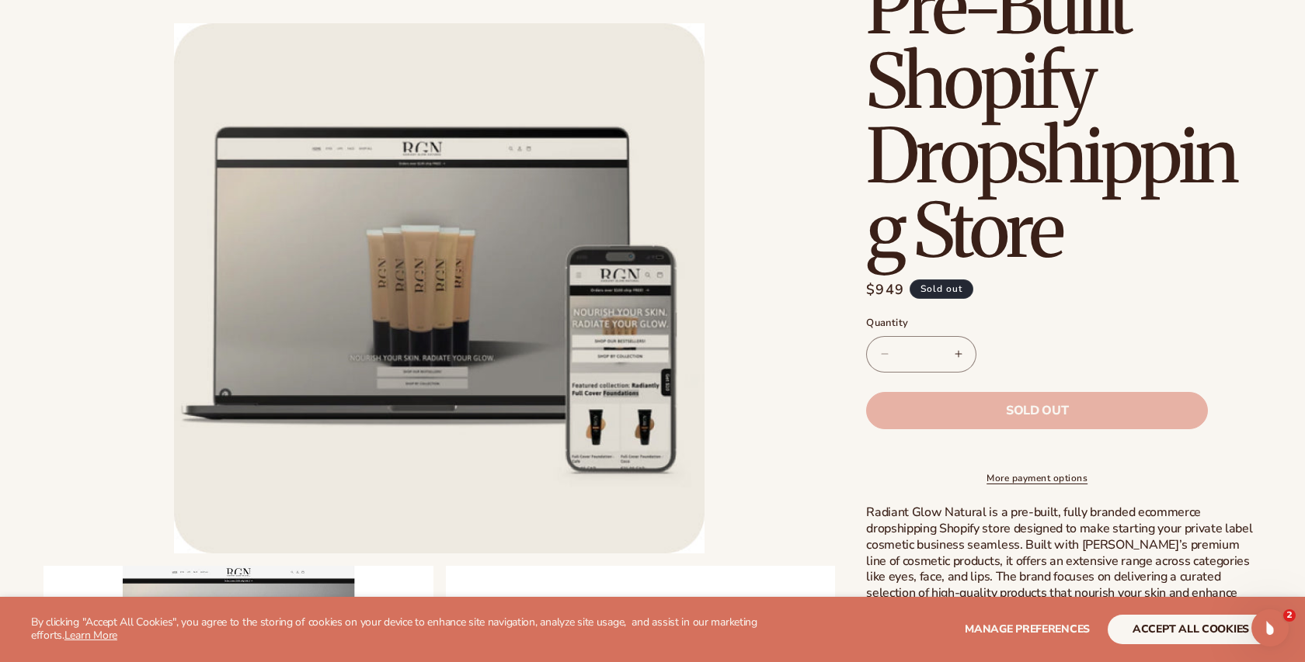
scroll to position [306, 0]
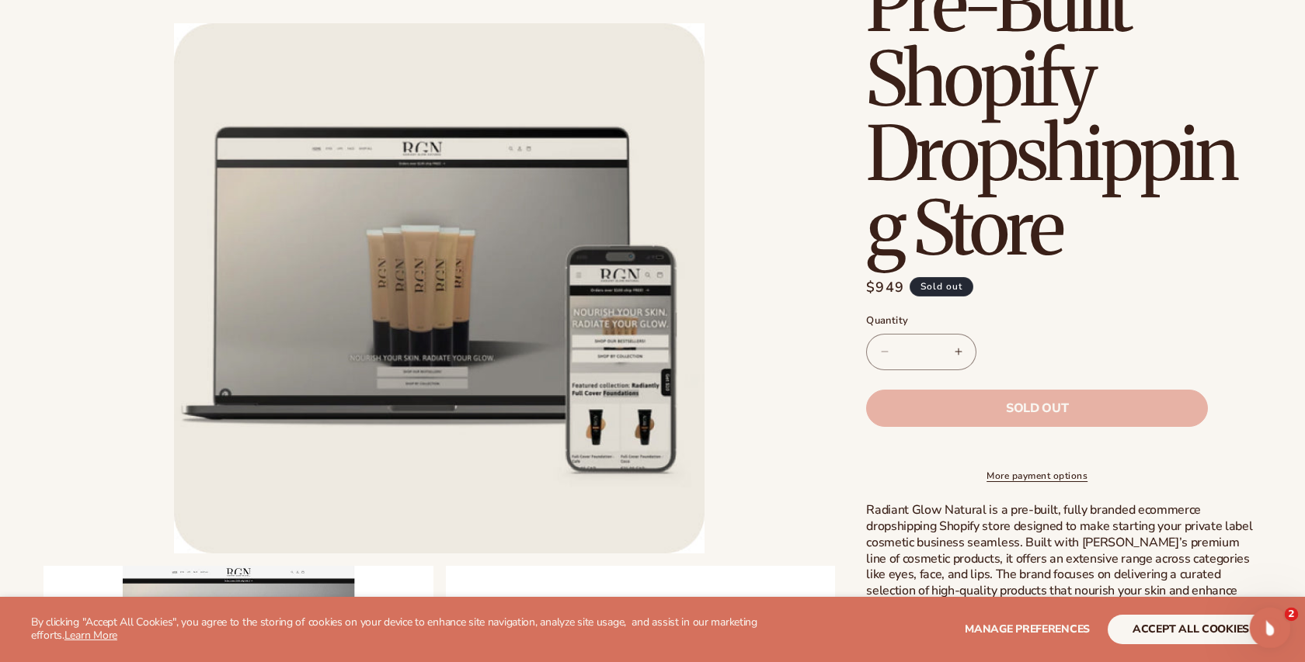
click at [1272, 624] on icon "Open Intercom Messenger" at bounding box center [1268, 626] width 26 height 26
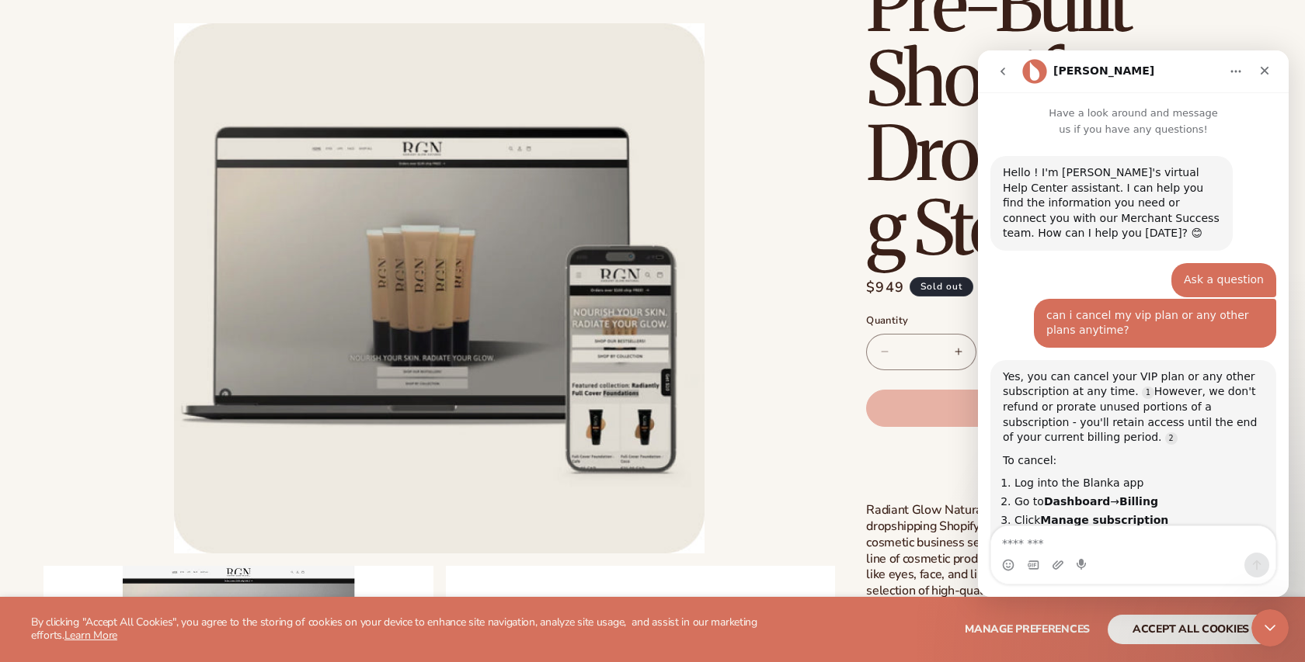
scroll to position [116, 0]
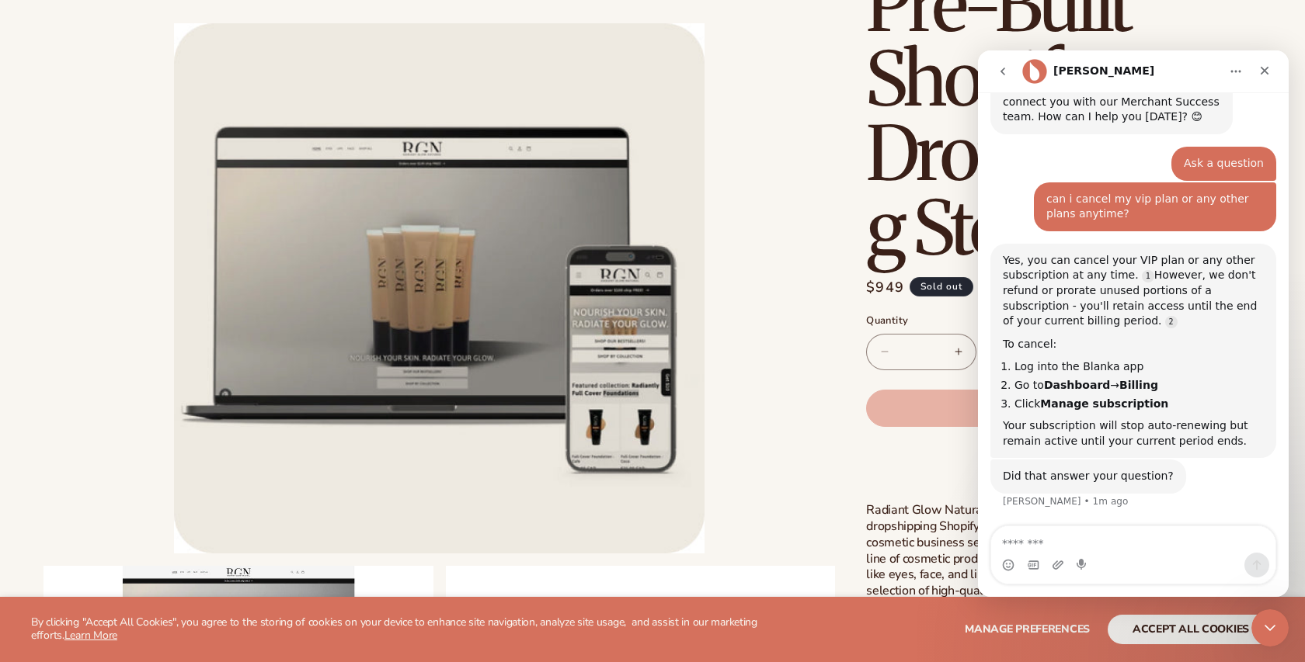
click at [1164, 543] on textarea "Message…" at bounding box center [1133, 539] width 284 height 26
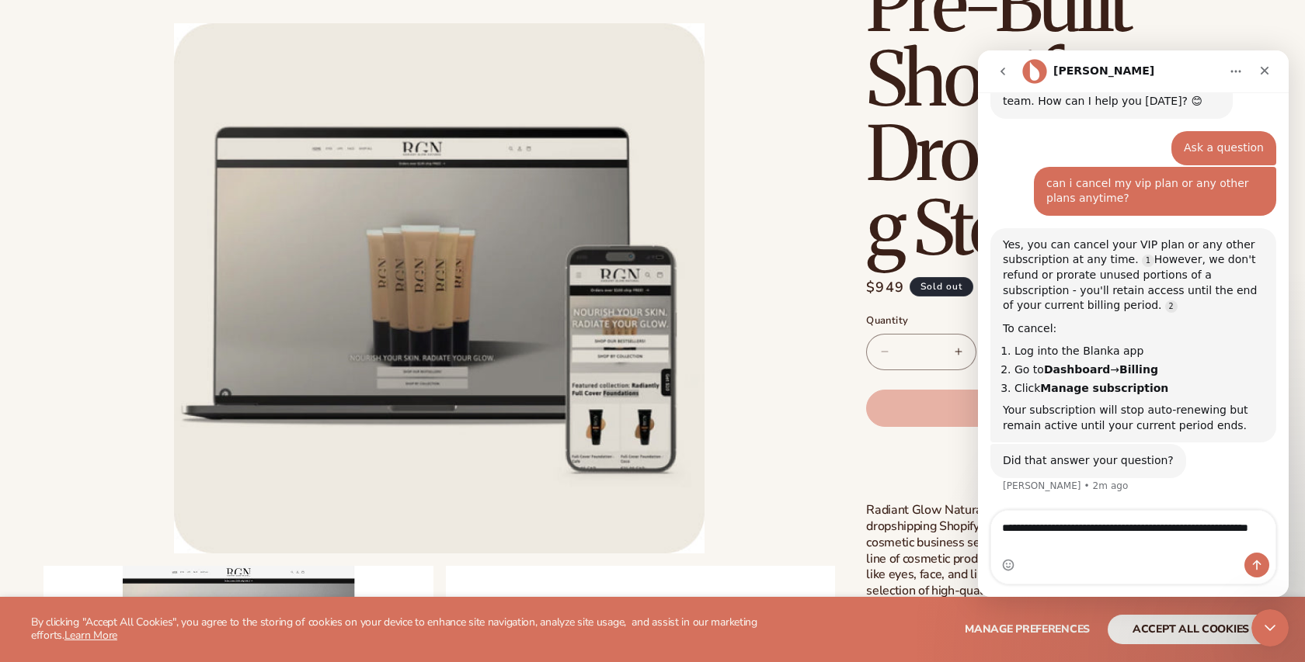
click at [1108, 530] on textarea "**********" at bounding box center [1133, 532] width 284 height 42
type textarea "**********"
click at [1166, 559] on div "Intercom messenger" at bounding box center [1133, 565] width 284 height 25
click at [1152, 544] on textarea "**********" at bounding box center [1133, 532] width 284 height 42
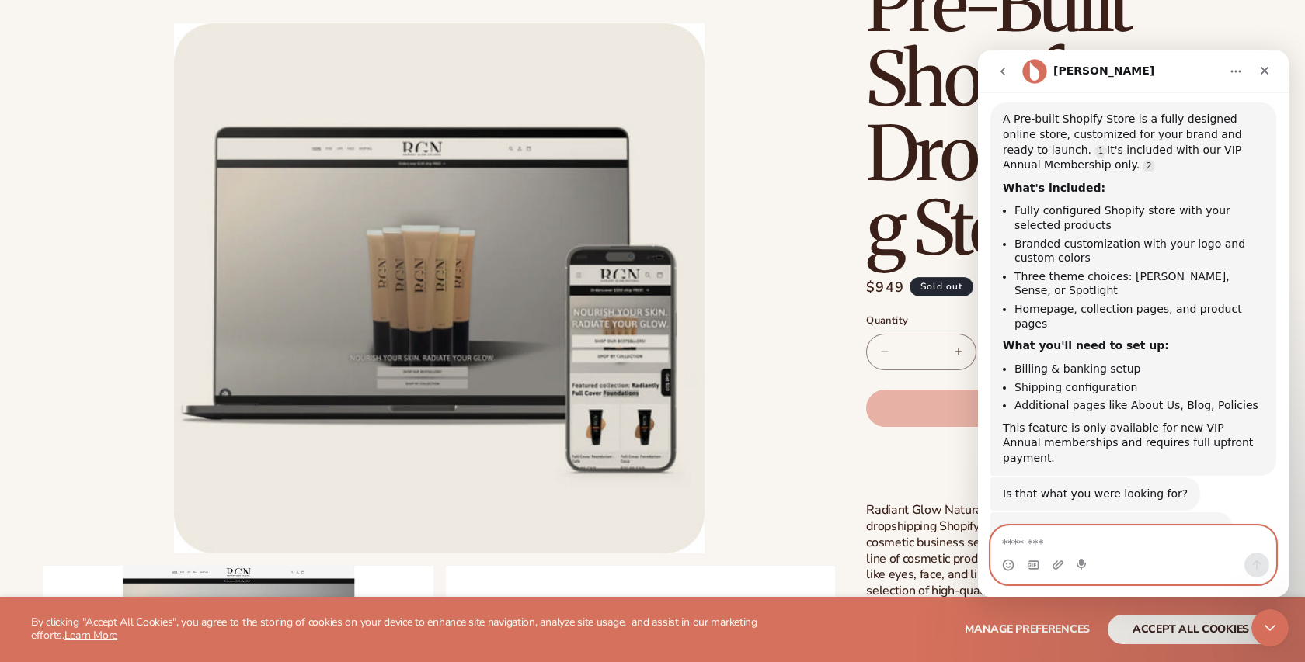
scroll to position [805, 0]
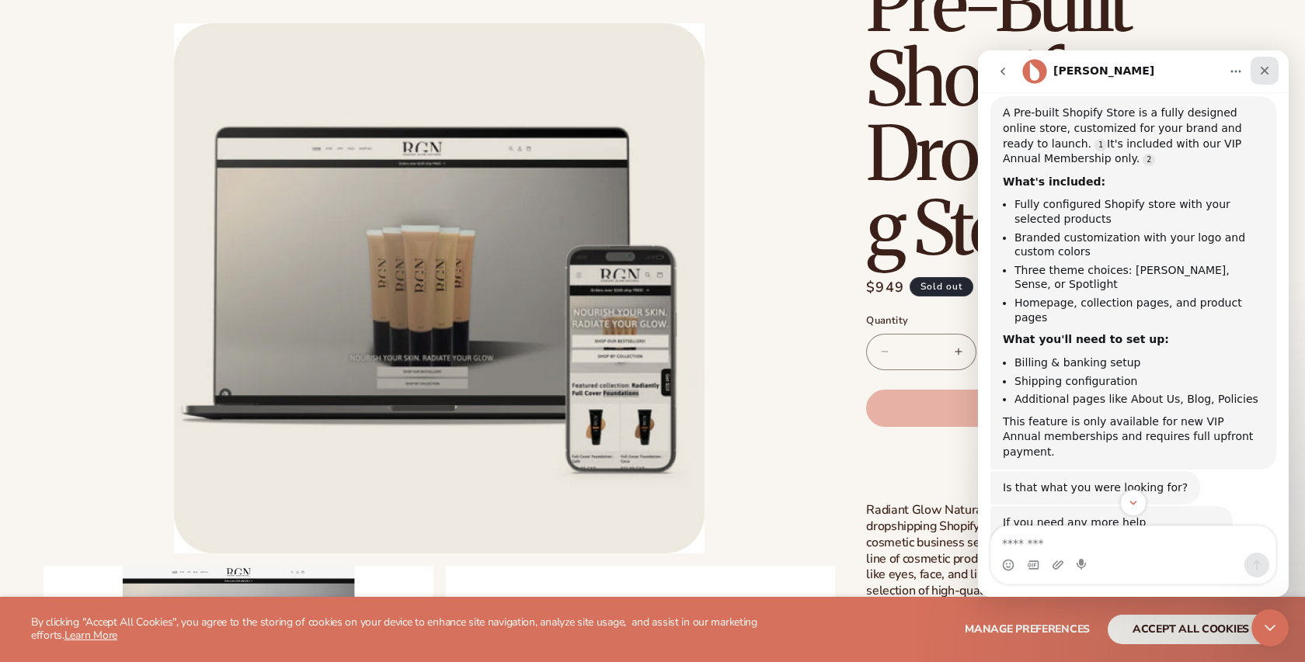
click at [1265, 72] on icon "Close" at bounding box center [1264, 71] width 9 height 9
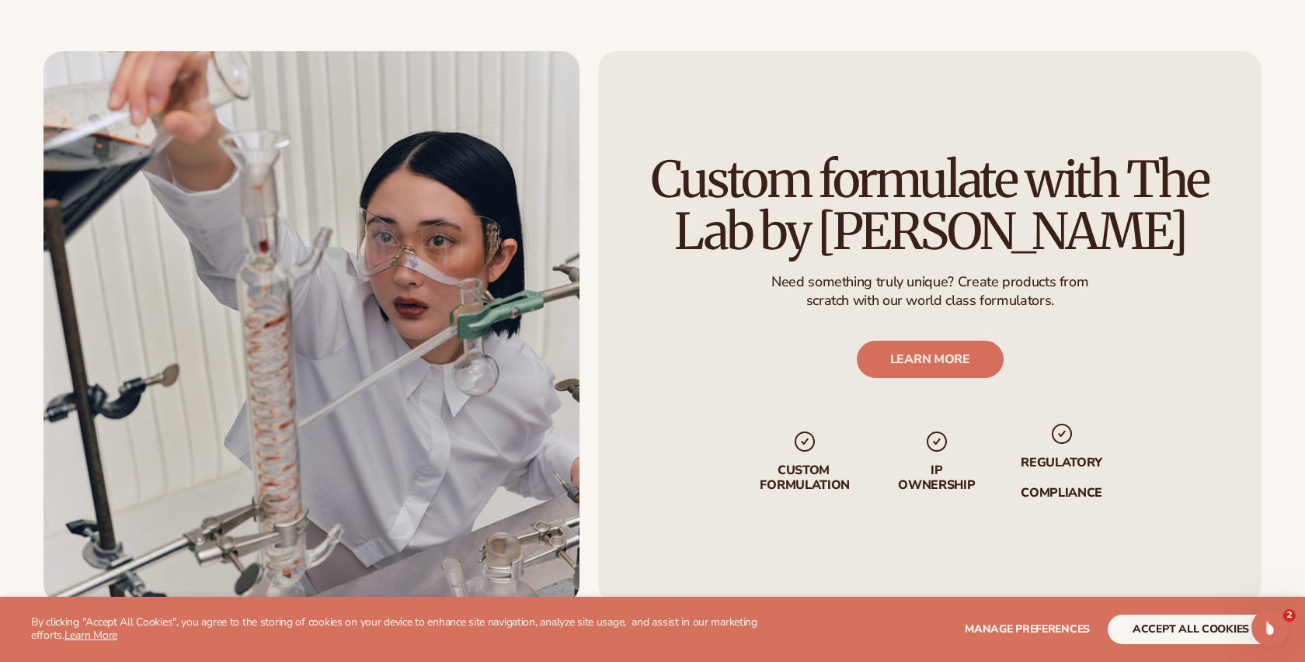
scroll to position [1743, 0]
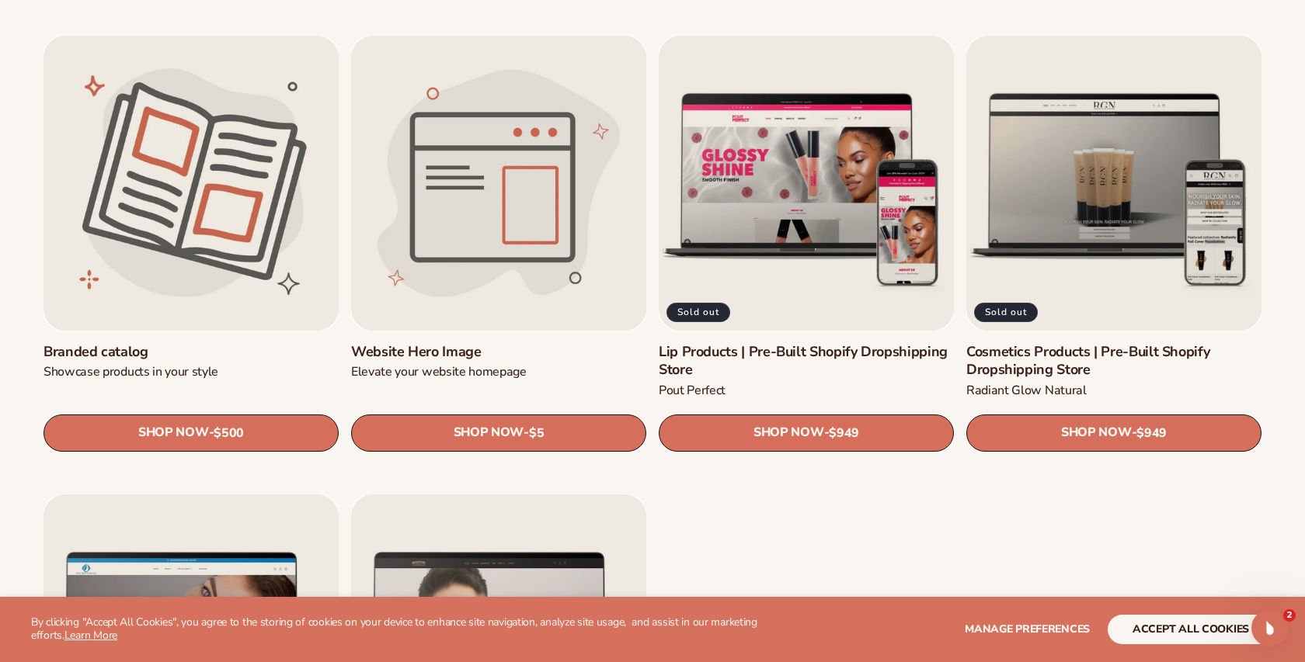
scroll to position [1866, 0]
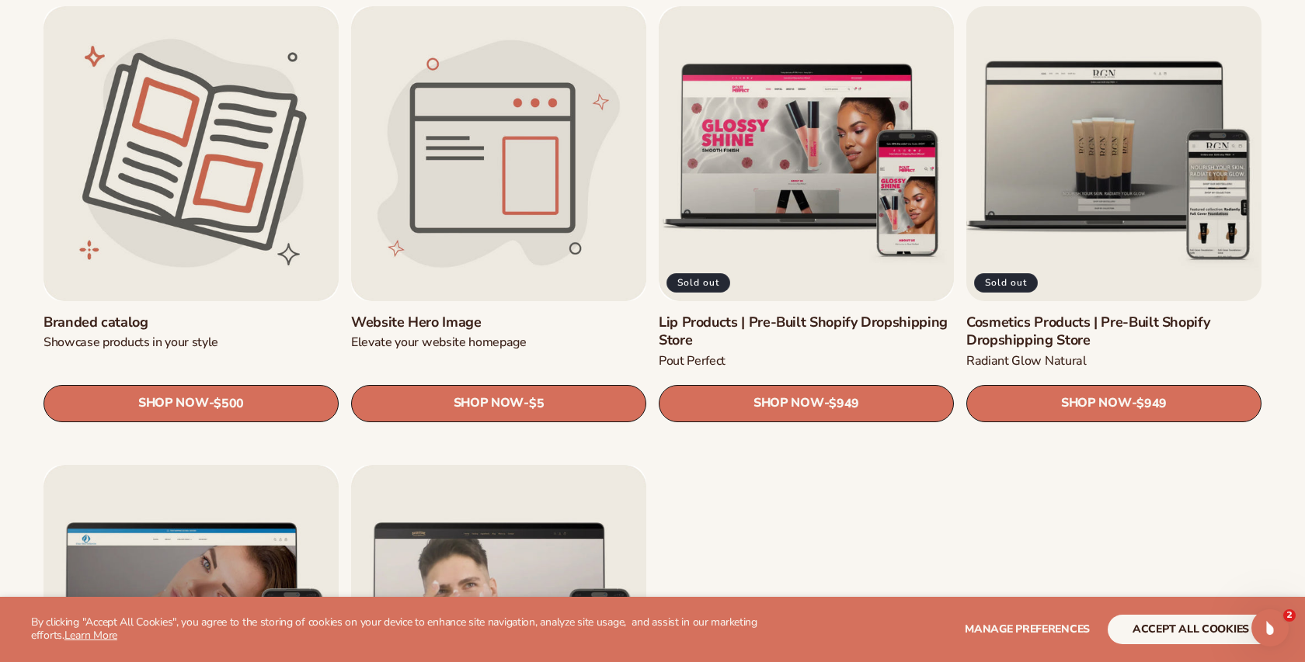
click at [1062, 314] on link "Cosmetics Products | Pre-Built Shopify Dropshipping Store" at bounding box center [1113, 332] width 295 height 36
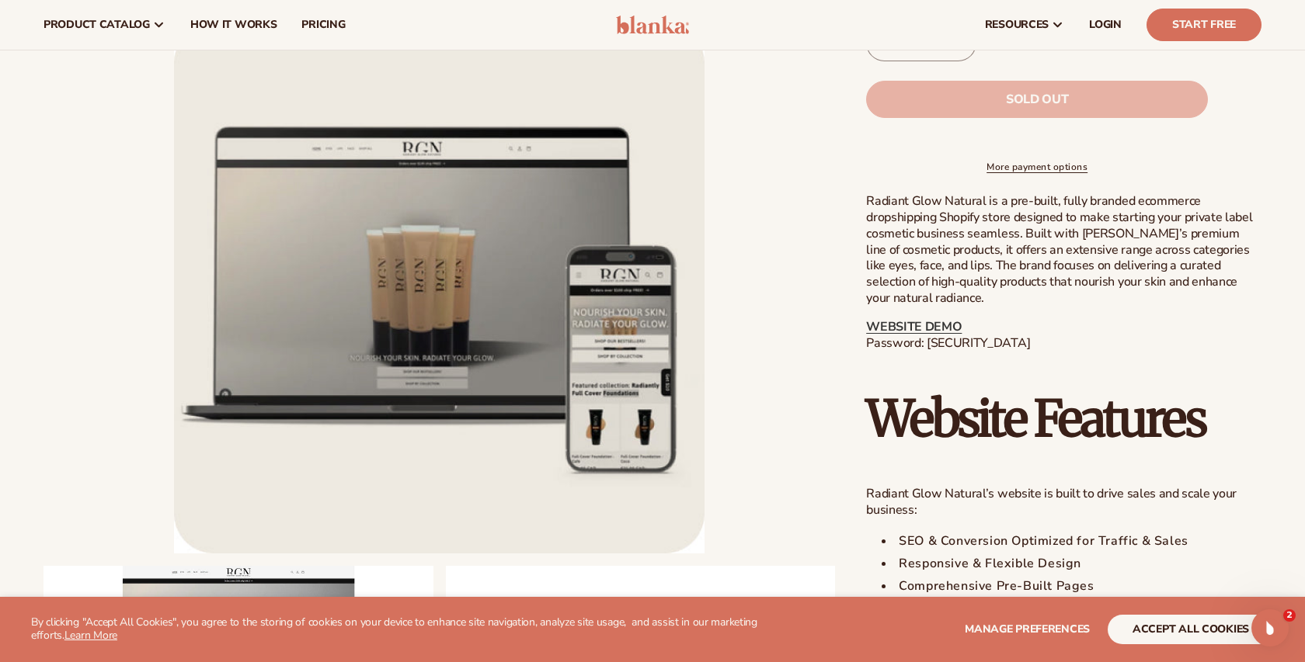
scroll to position [609, 0]
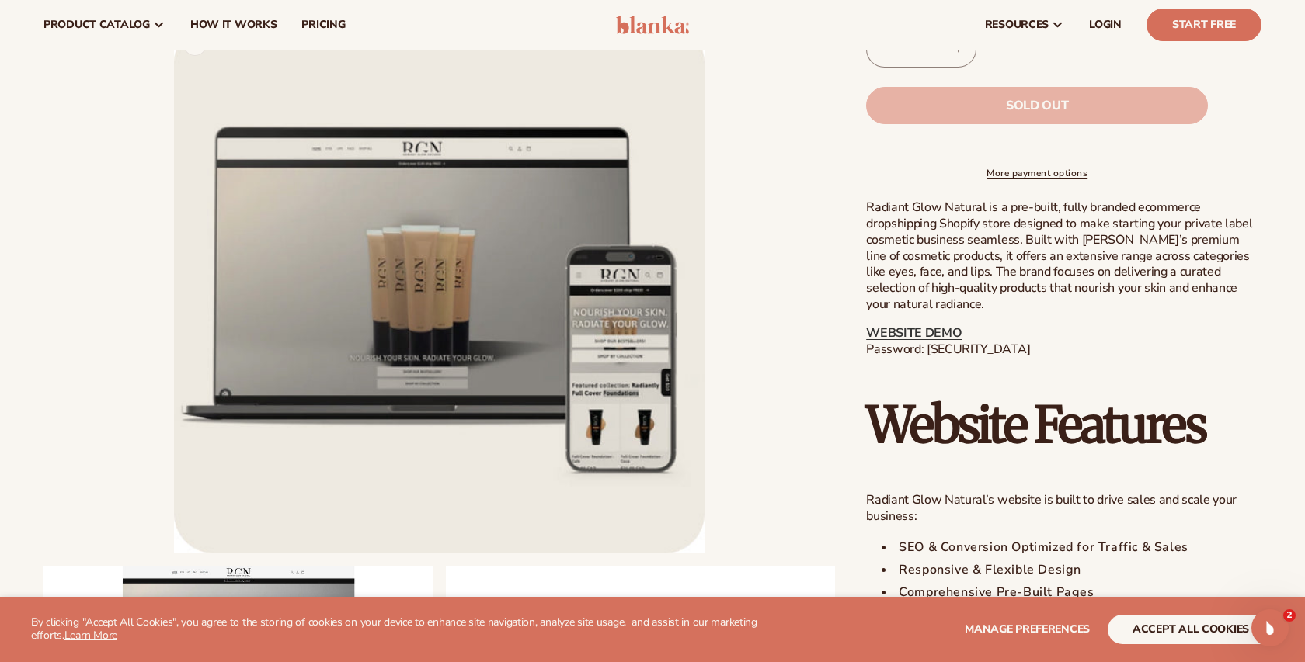
click at [174, 554] on button "Open media 1 in modal" at bounding box center [174, 554] width 0 height 0
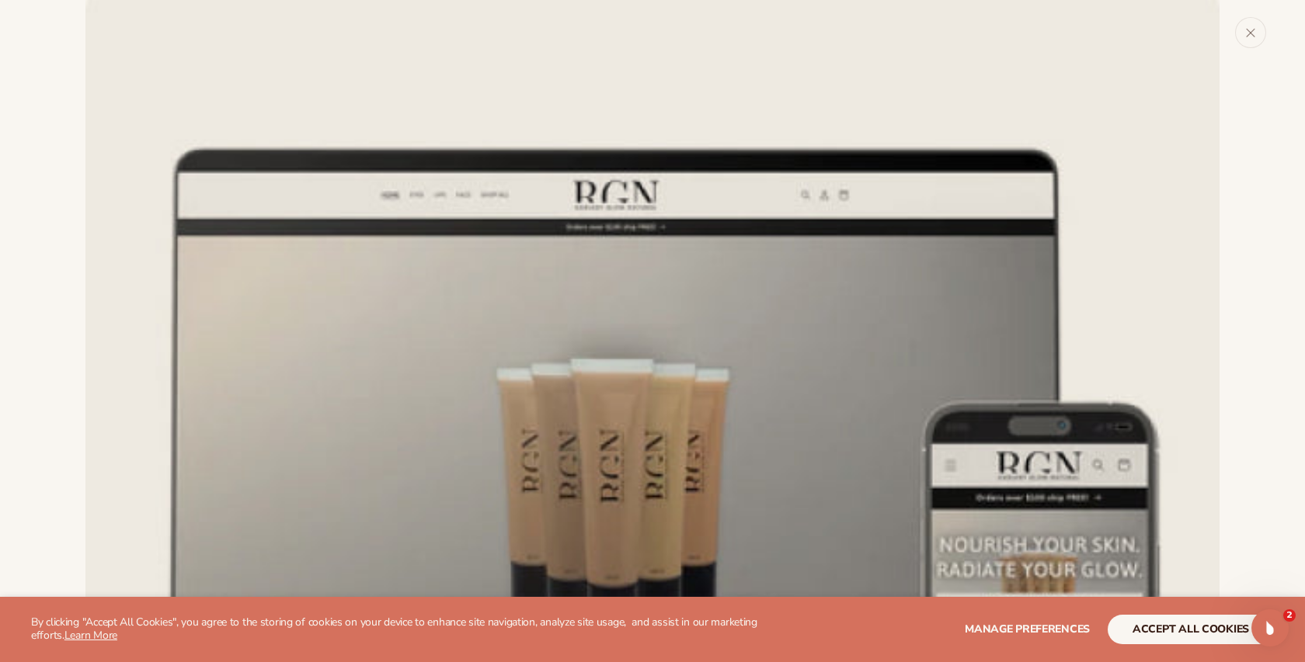
scroll to position [73, 0]
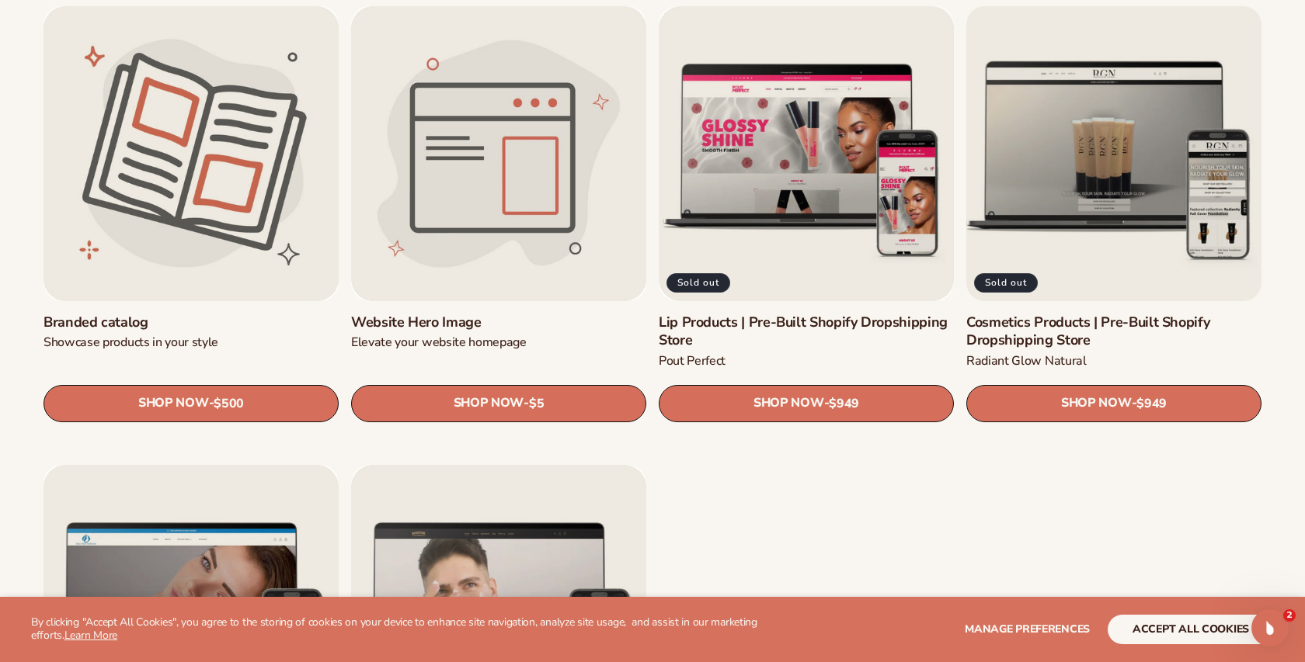
click at [1069, 314] on link "Cosmetics Products | Pre-Built Shopify Dropshipping Store" at bounding box center [1113, 332] width 295 height 36
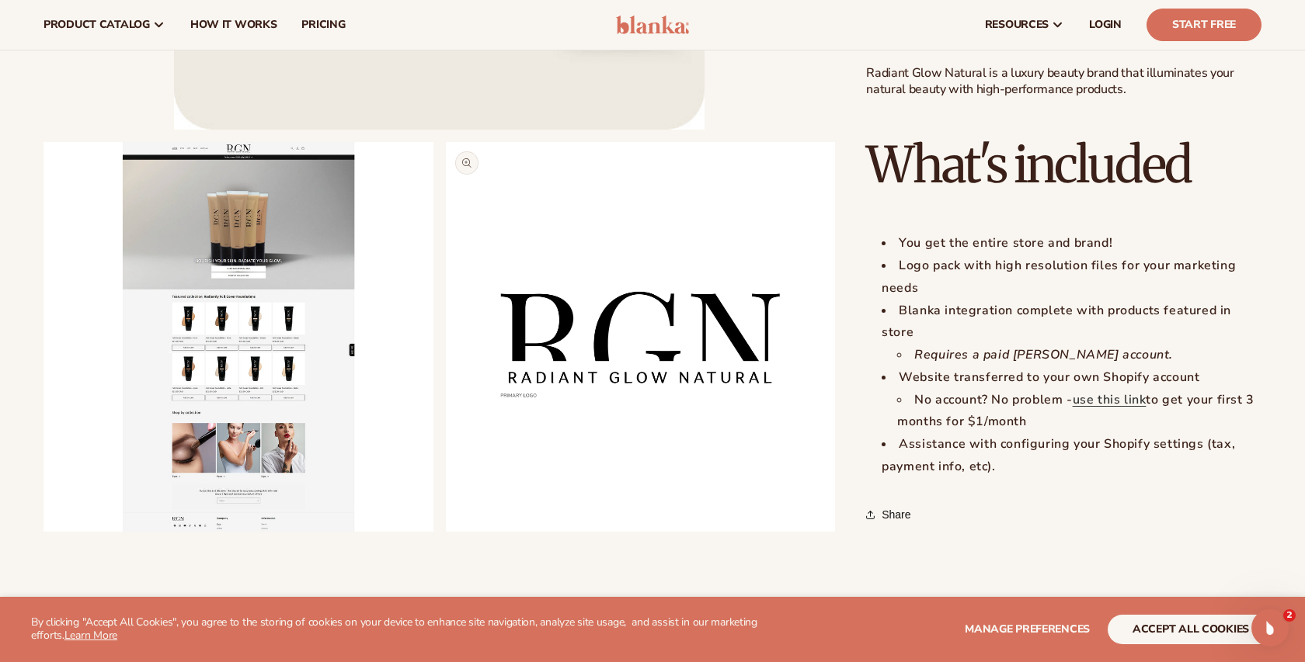
scroll to position [1362, 0]
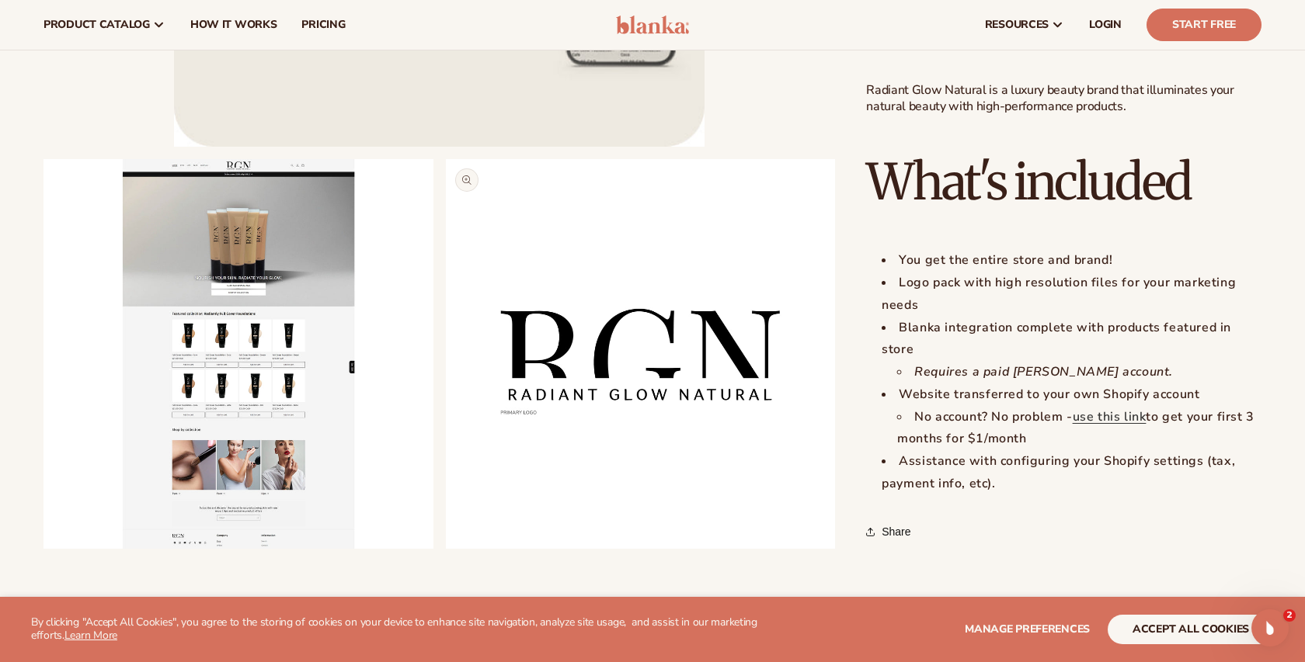
click at [446, 549] on button "Open media 3 in modal" at bounding box center [446, 549] width 0 height 0
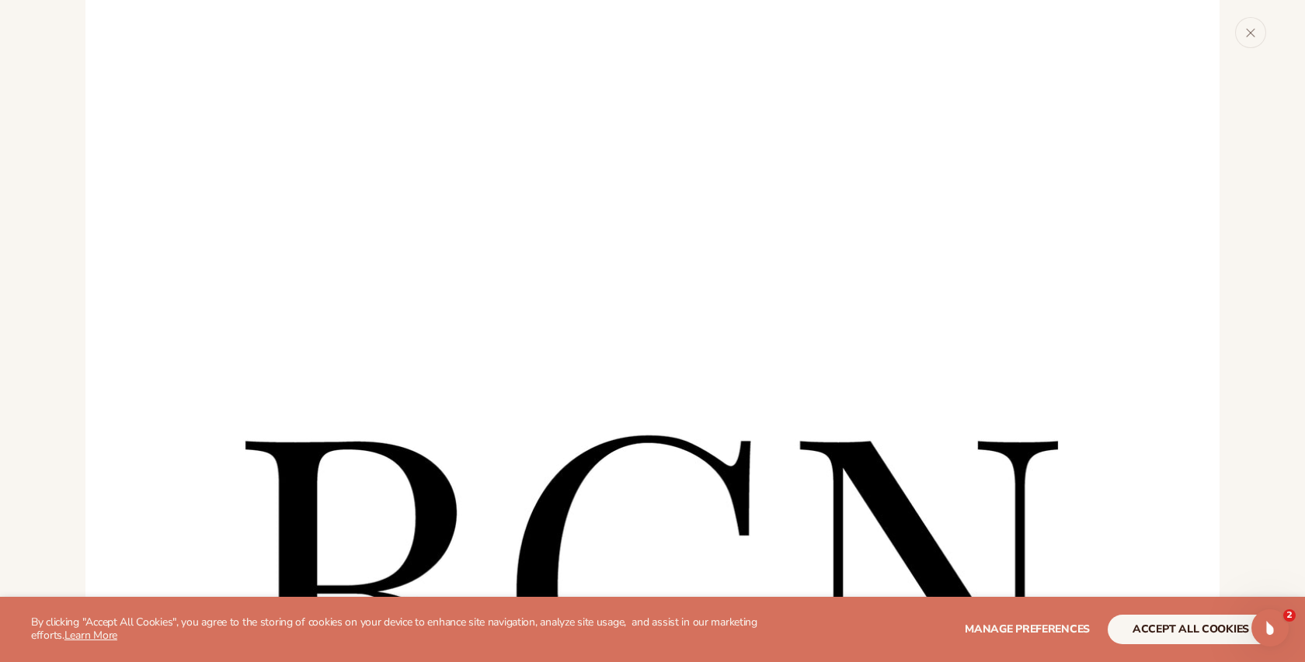
scroll to position [2789, 0]
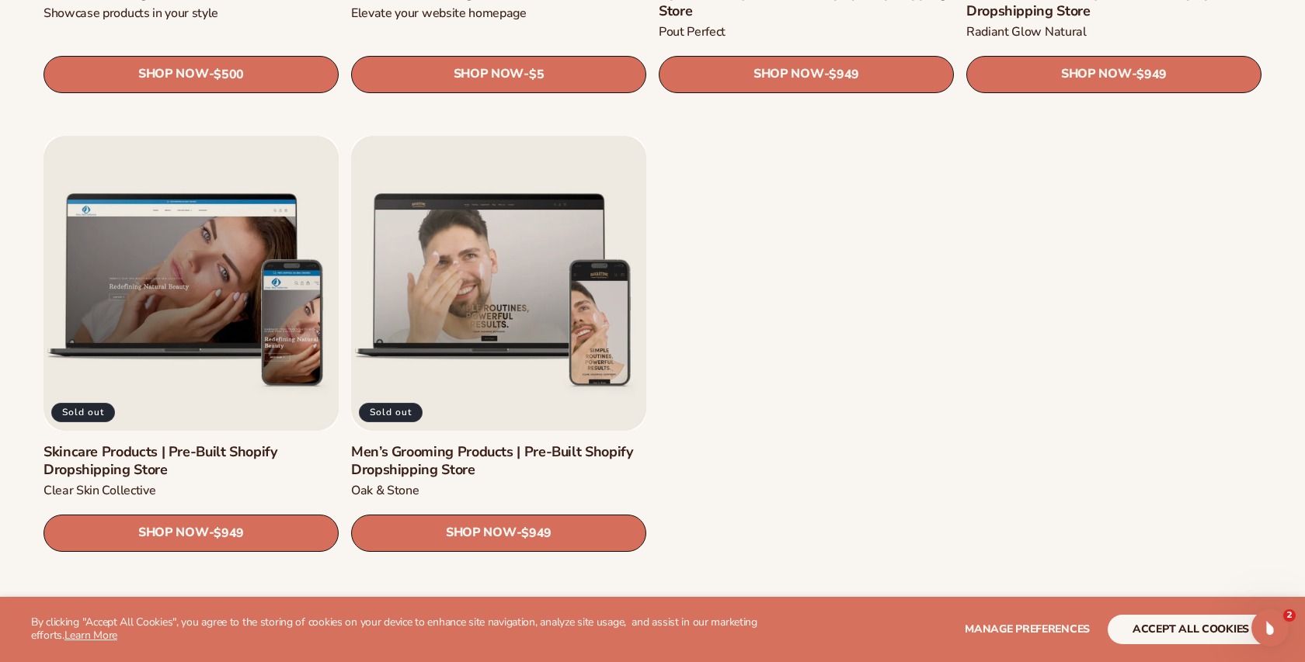
scroll to position [2198, 0]
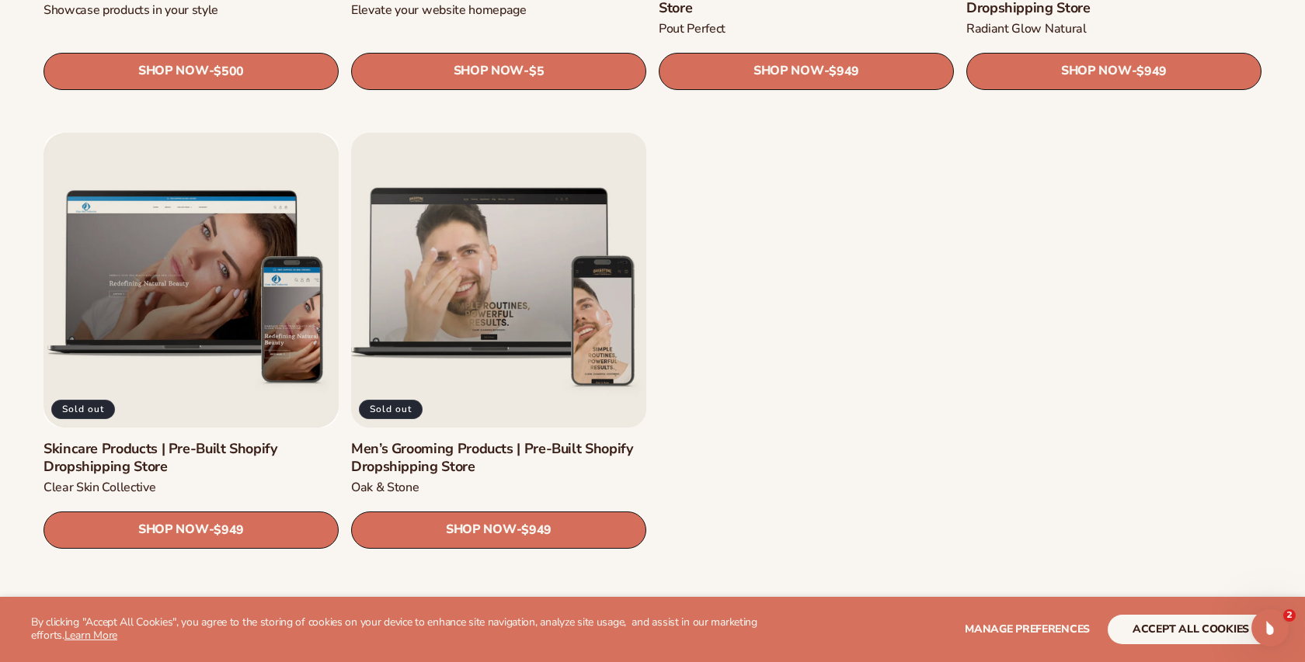
click at [467, 440] on link "Men’s Grooming Products | Pre-Built Shopify Dropshipping Store" at bounding box center [498, 458] width 295 height 36
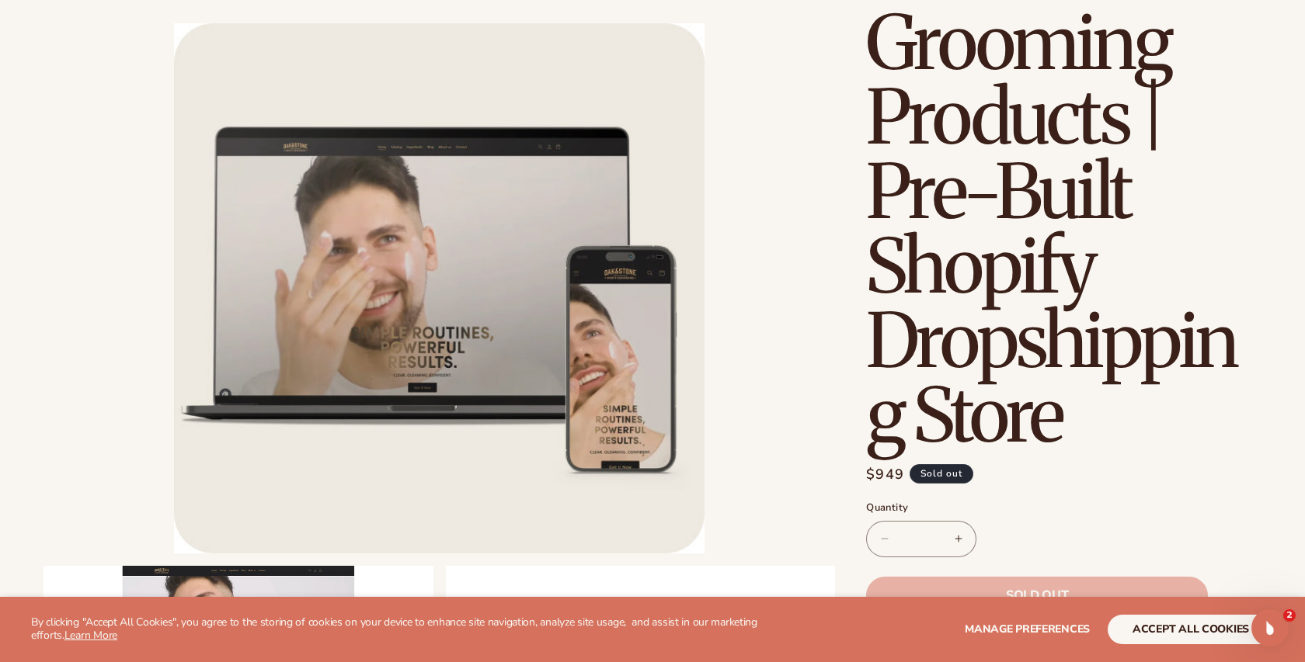
scroll to position [194, 0]
click at [174, 554] on button "Open media 1 in modal" at bounding box center [174, 554] width 0 height 0
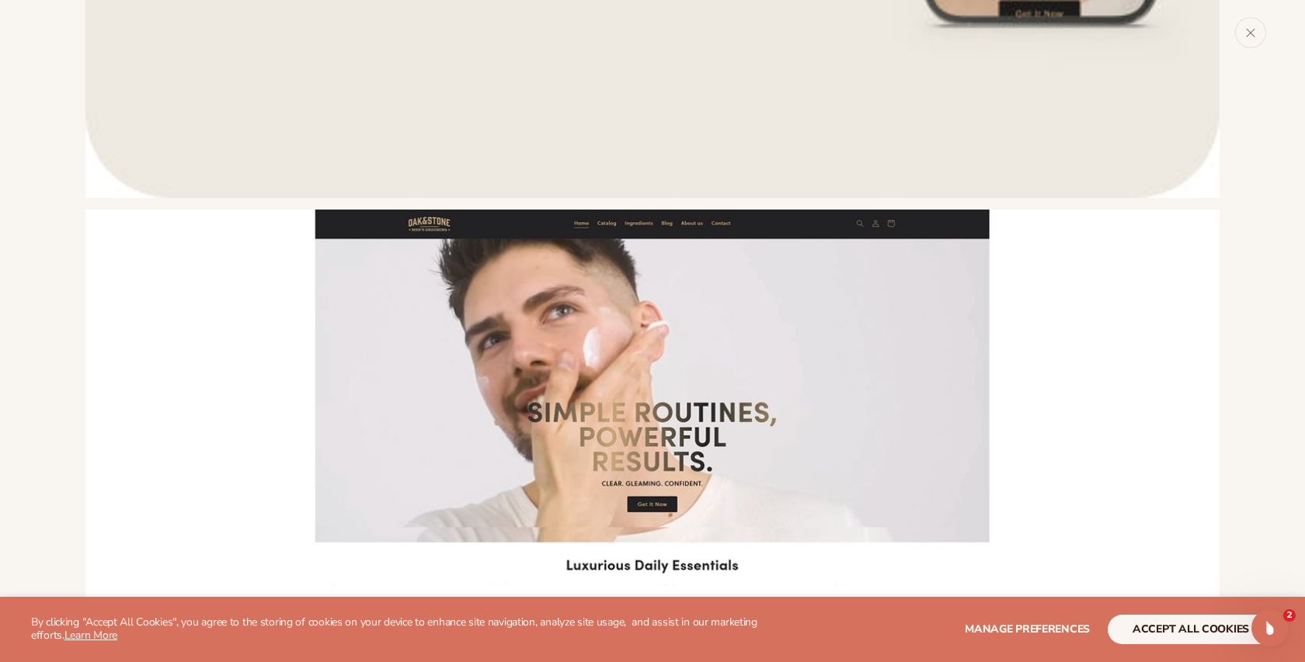
scroll to position [952, 0]
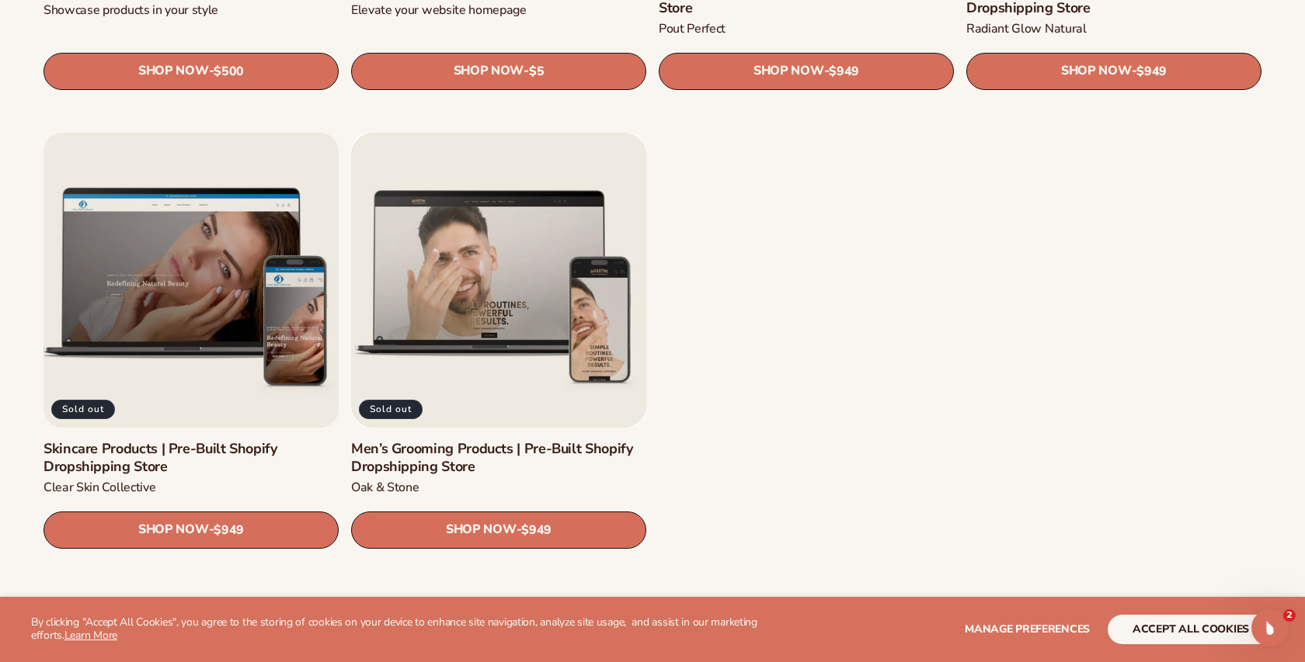
click at [238, 440] on link "Skincare Products | Pre-Built Shopify Dropshipping Store" at bounding box center [190, 458] width 295 height 36
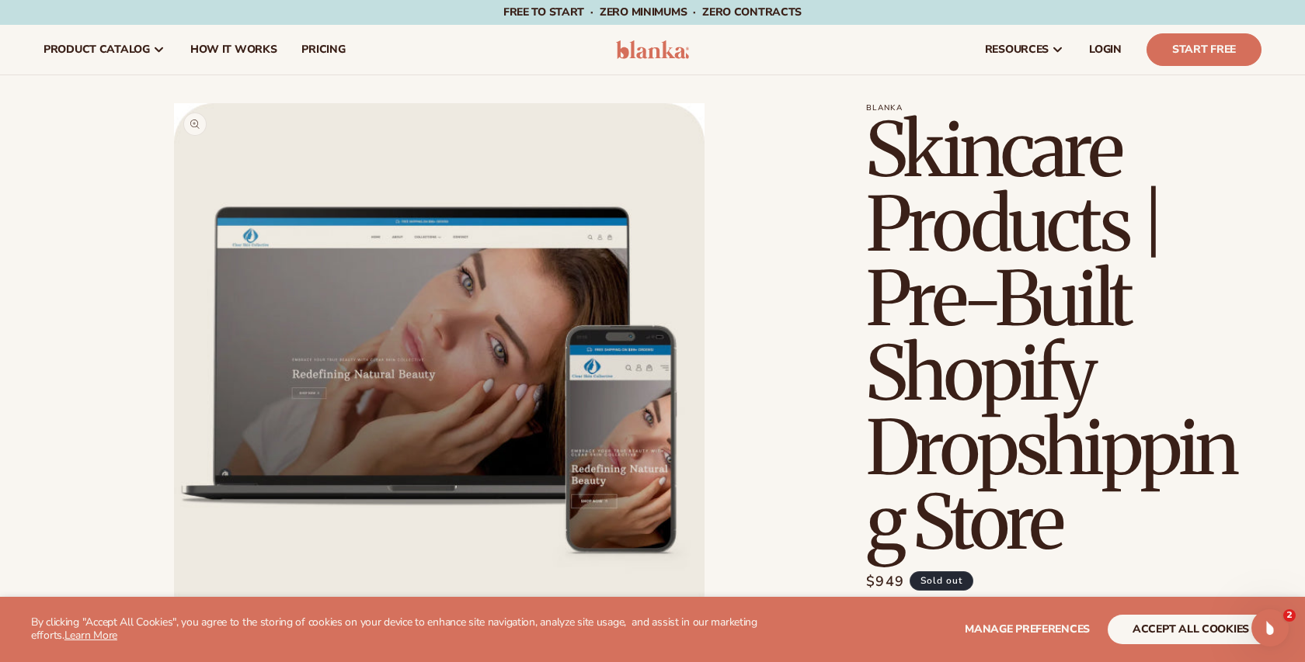
click at [174, 634] on button "Open media 1 in modal" at bounding box center [174, 634] width 0 height 0
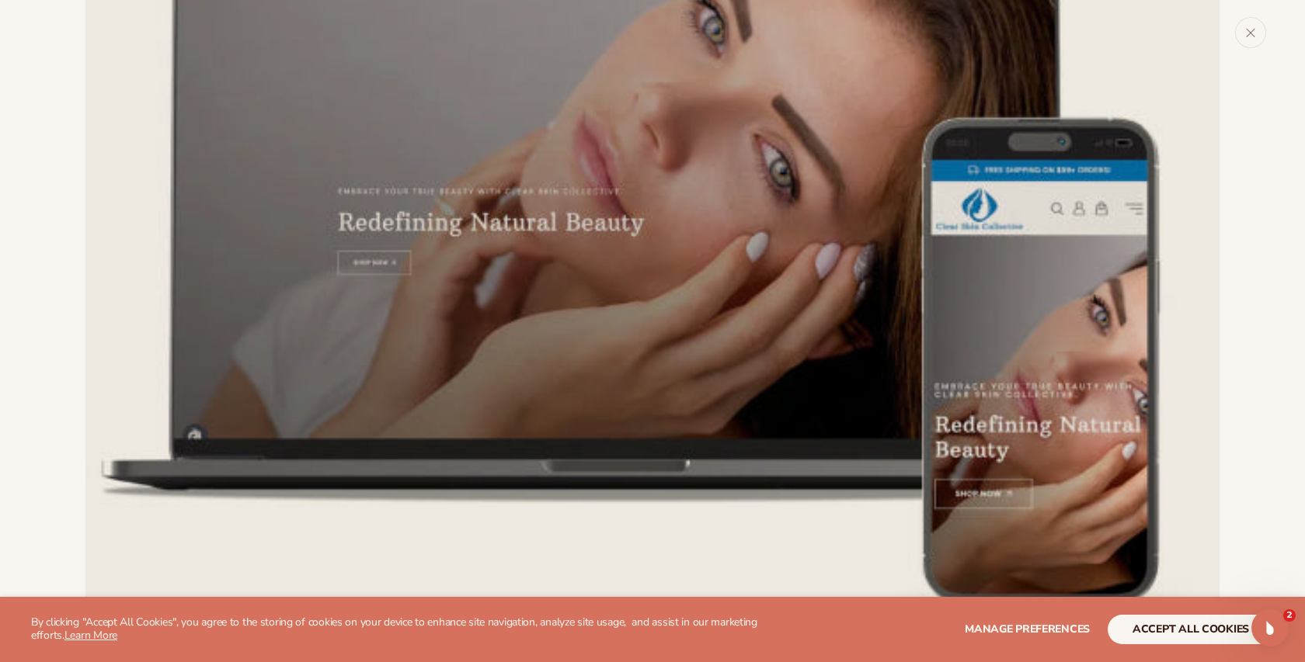
scroll to position [13, 0]
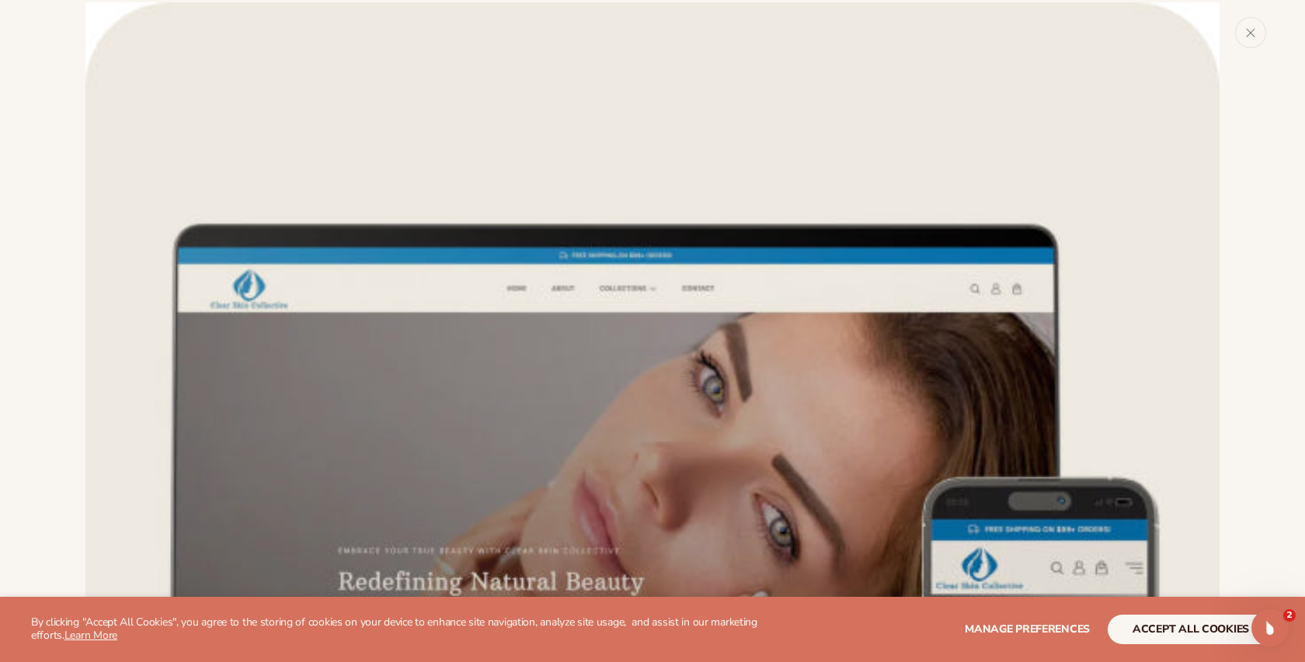
click at [477, 443] on img "Media gallery" at bounding box center [652, 569] width 1134 height 1134
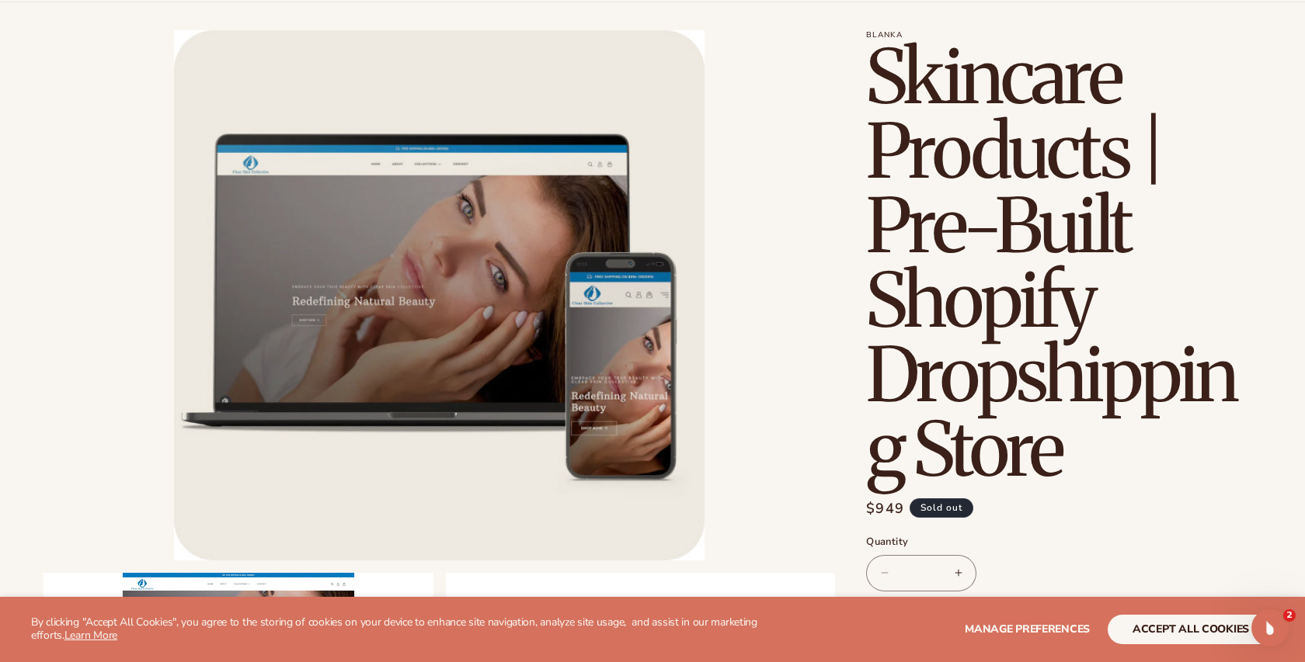
scroll to position [90, 0]
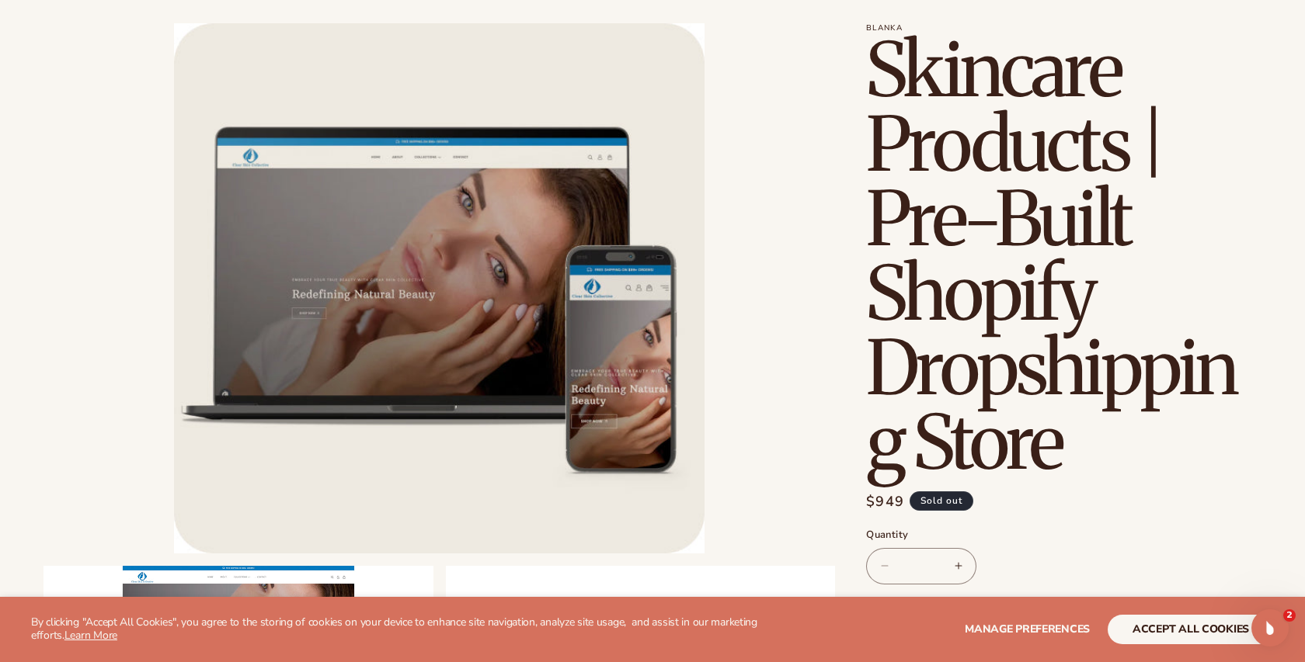
click at [174, 554] on button "Open media 1 in modal" at bounding box center [174, 554] width 0 height 0
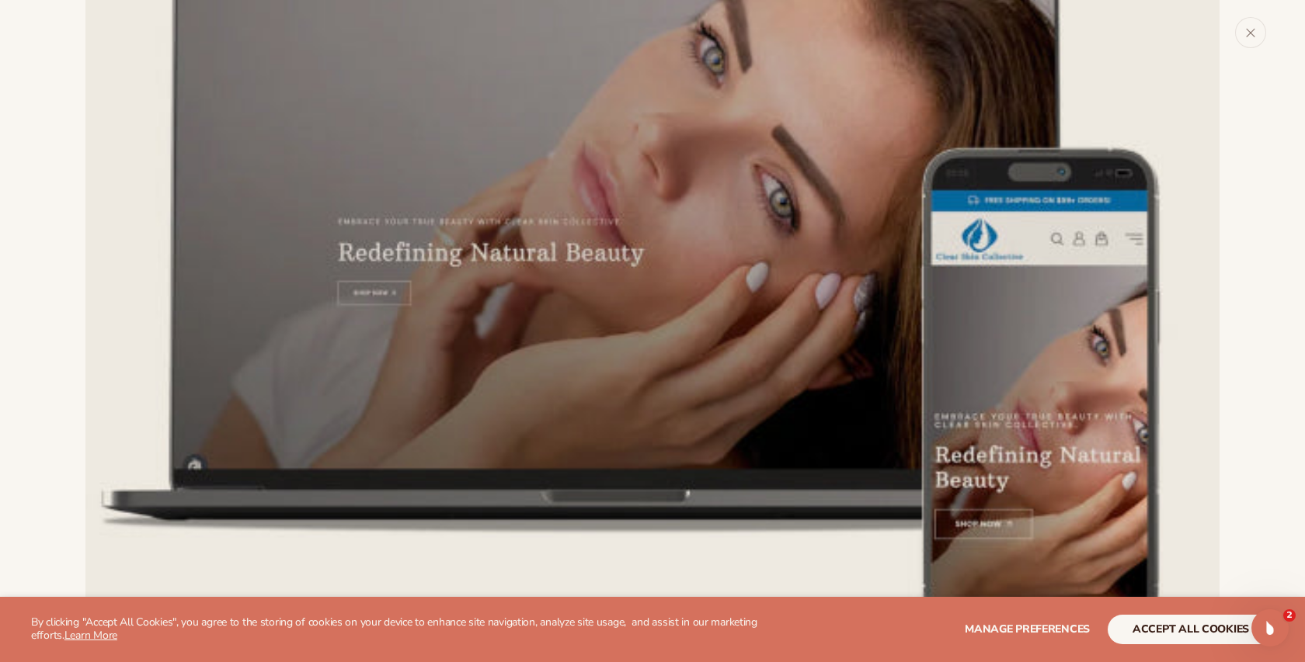
scroll to position [0, 0]
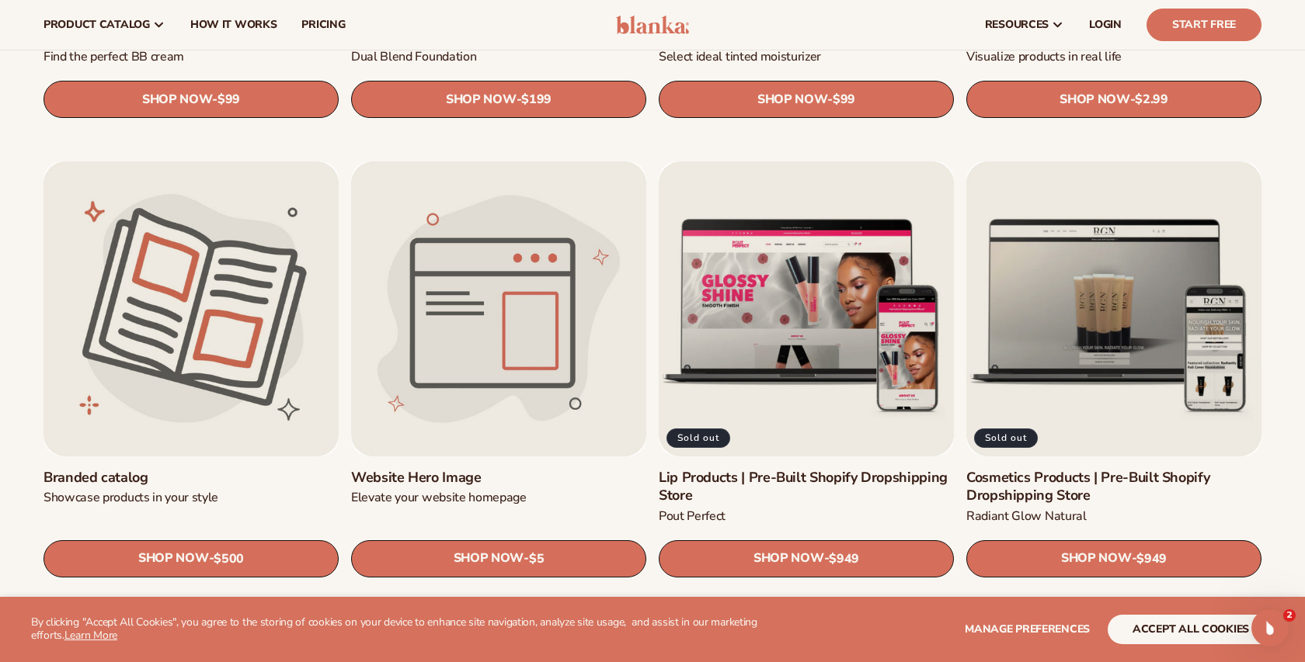
scroll to position [1700, 0]
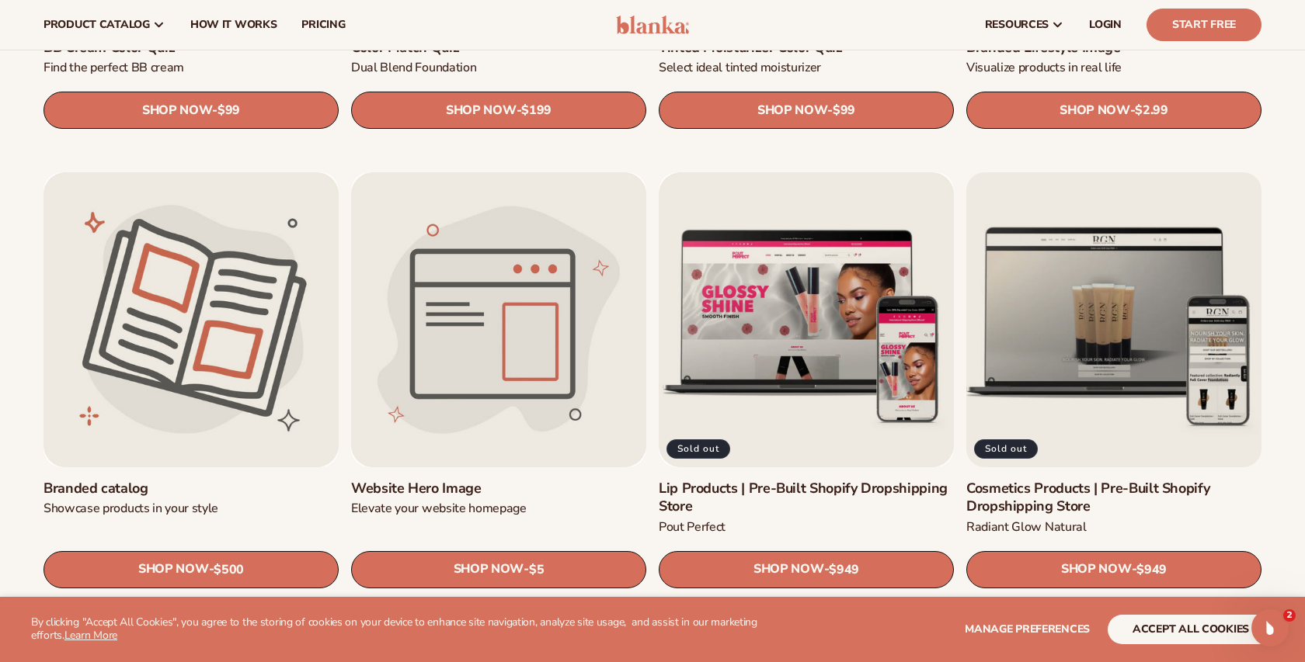
click at [1041, 480] on link "Cosmetics Products | Pre-Built Shopify Dropshipping Store" at bounding box center [1113, 498] width 295 height 36
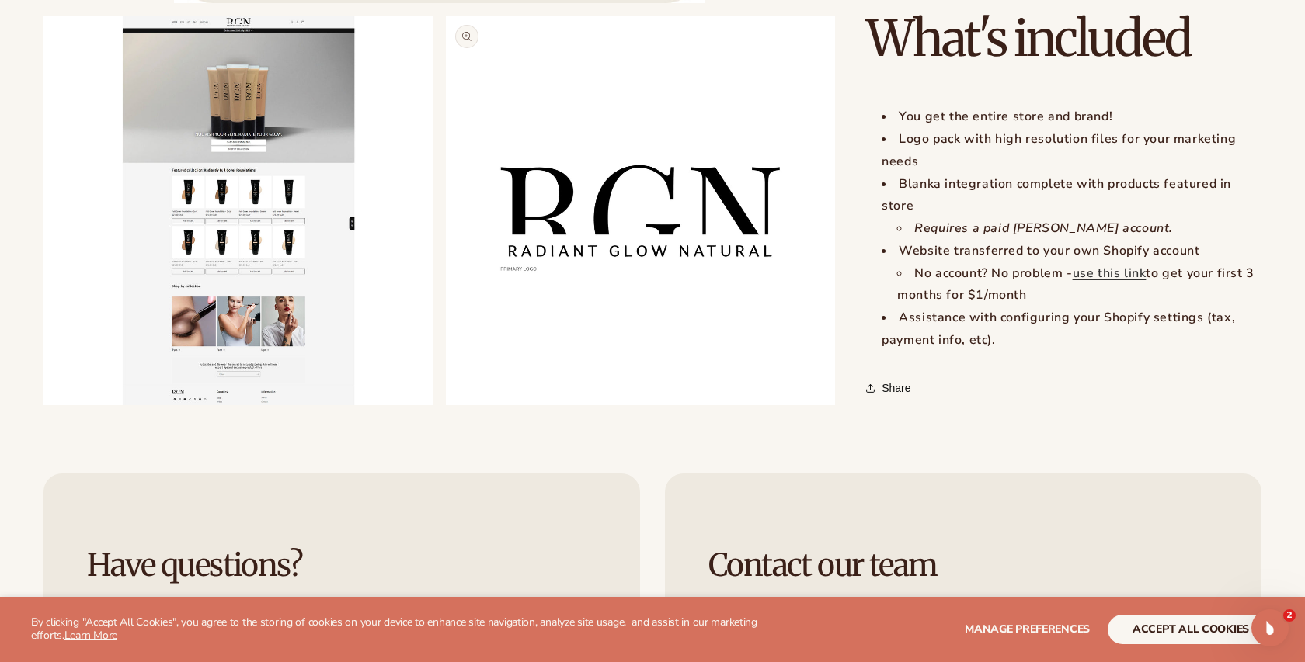
scroll to position [1514, 0]
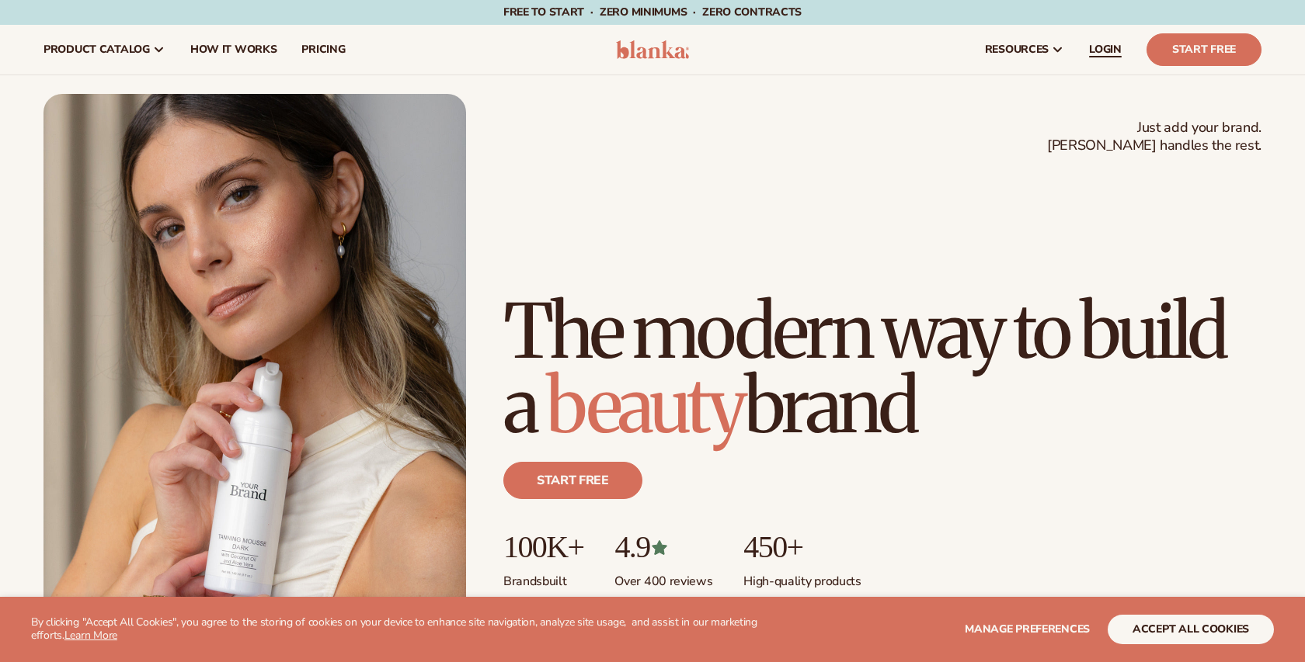
click at [1107, 50] on span "LOGIN" at bounding box center [1105, 49] width 33 height 12
